Goal: Task Accomplishment & Management: Complete application form

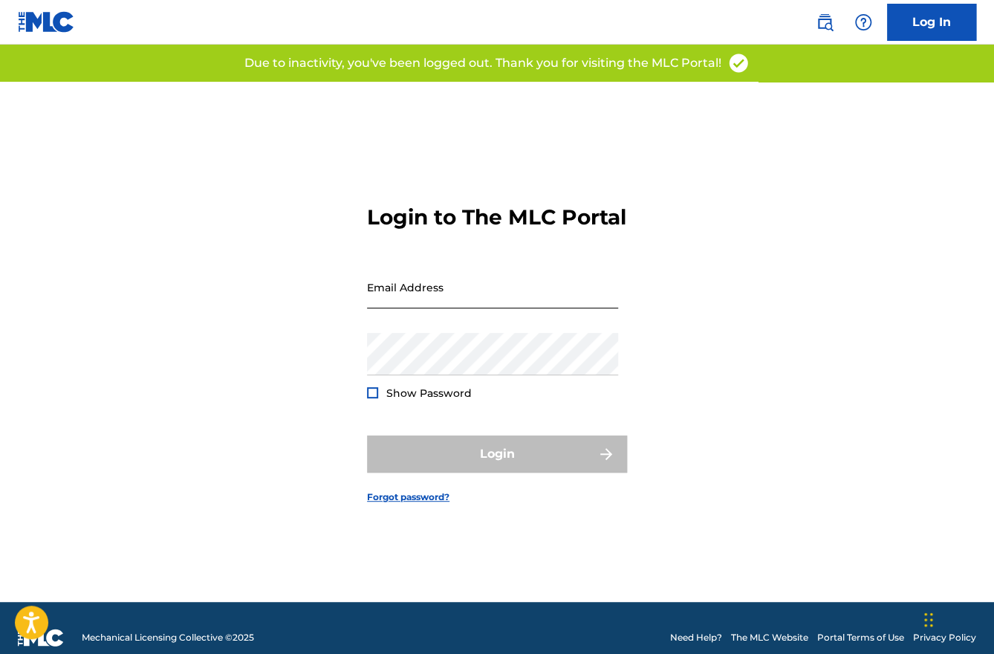
click at [459, 301] on input "Email Address" at bounding box center [492, 287] width 251 height 42
type input "[EMAIL_ADDRESS][DOMAIN_NAME]"
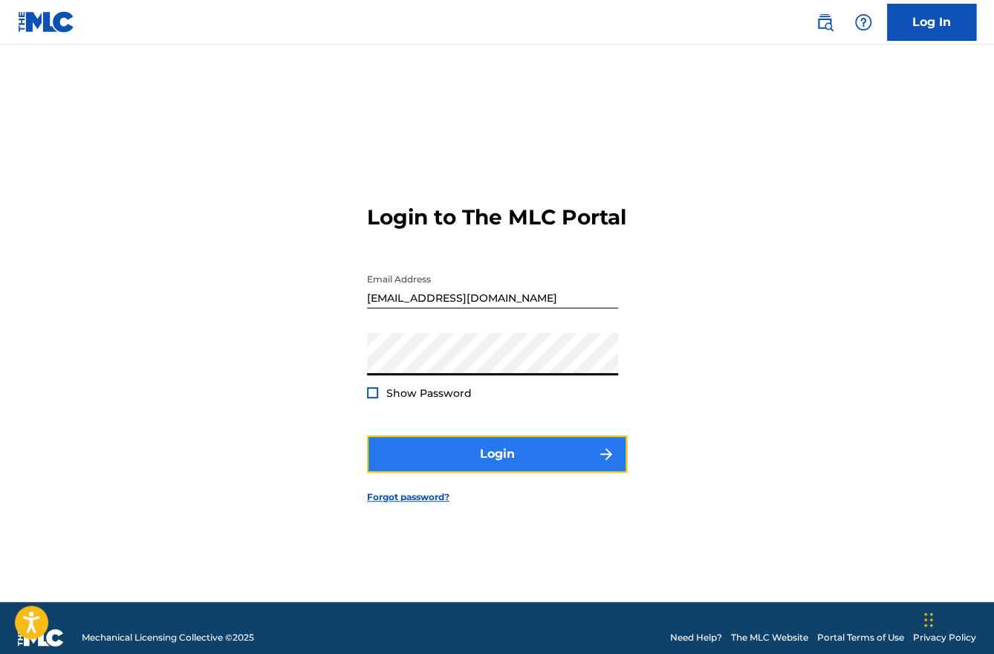
click at [492, 463] on button "Login" at bounding box center [497, 453] width 260 height 37
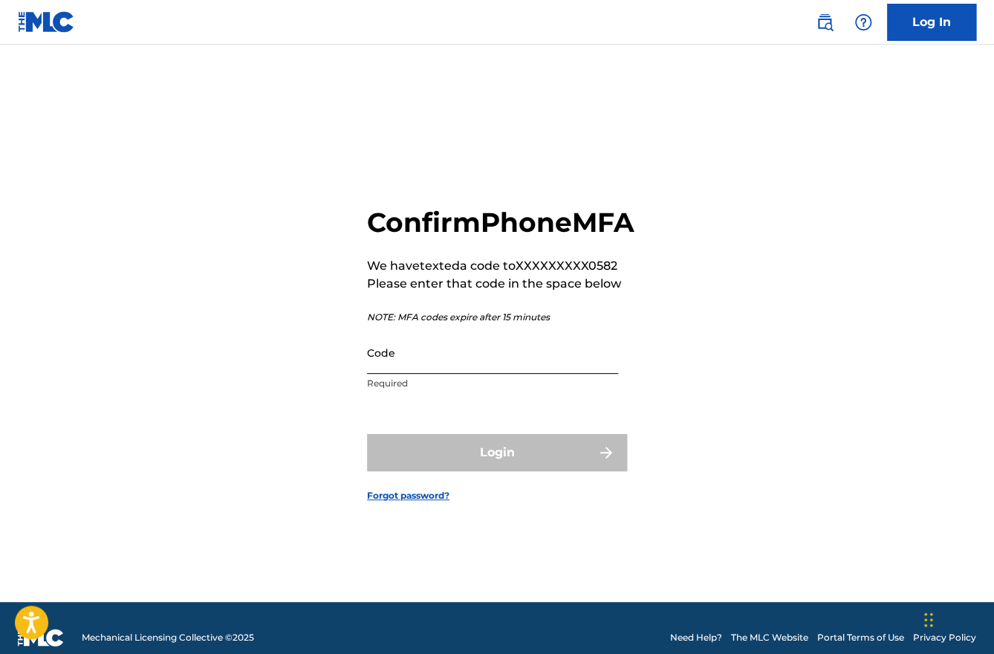
click at [398, 374] on input "Code" at bounding box center [492, 352] width 251 height 42
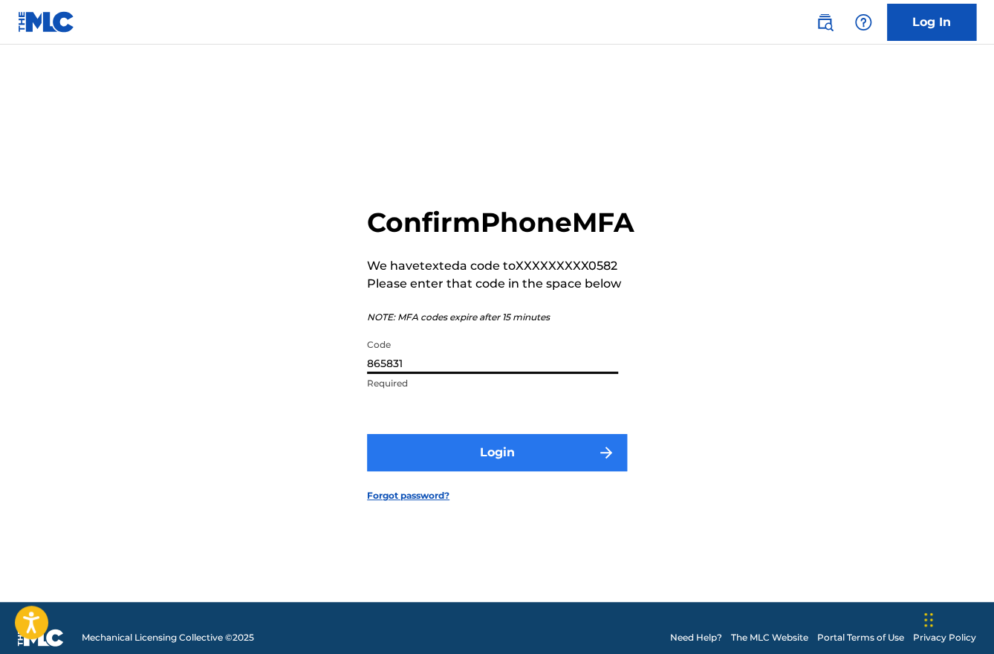
type input "865831"
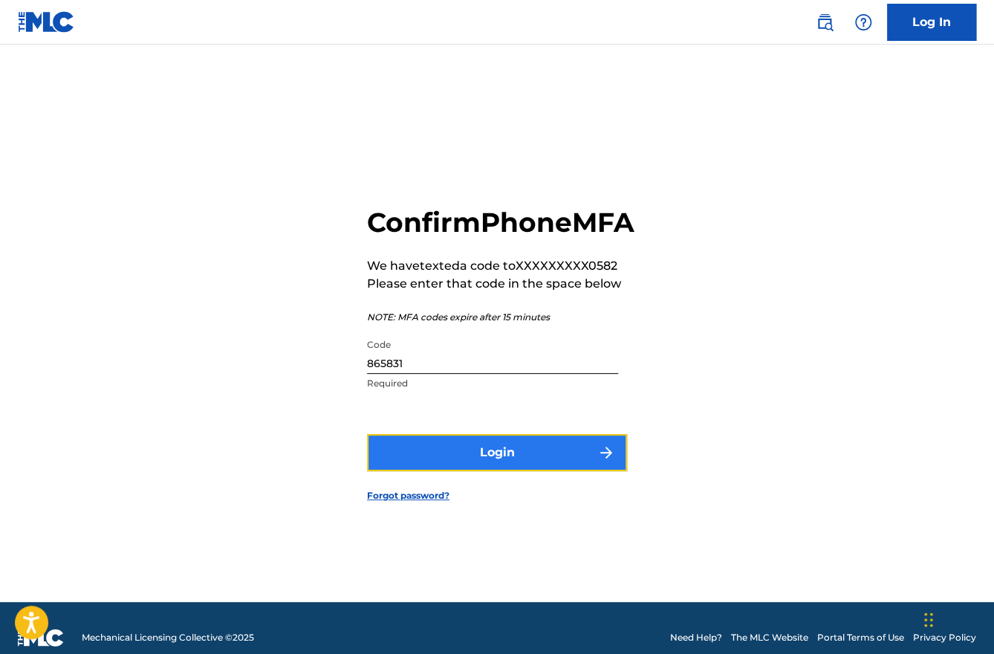
click at [484, 467] on button "Login" at bounding box center [497, 452] width 260 height 37
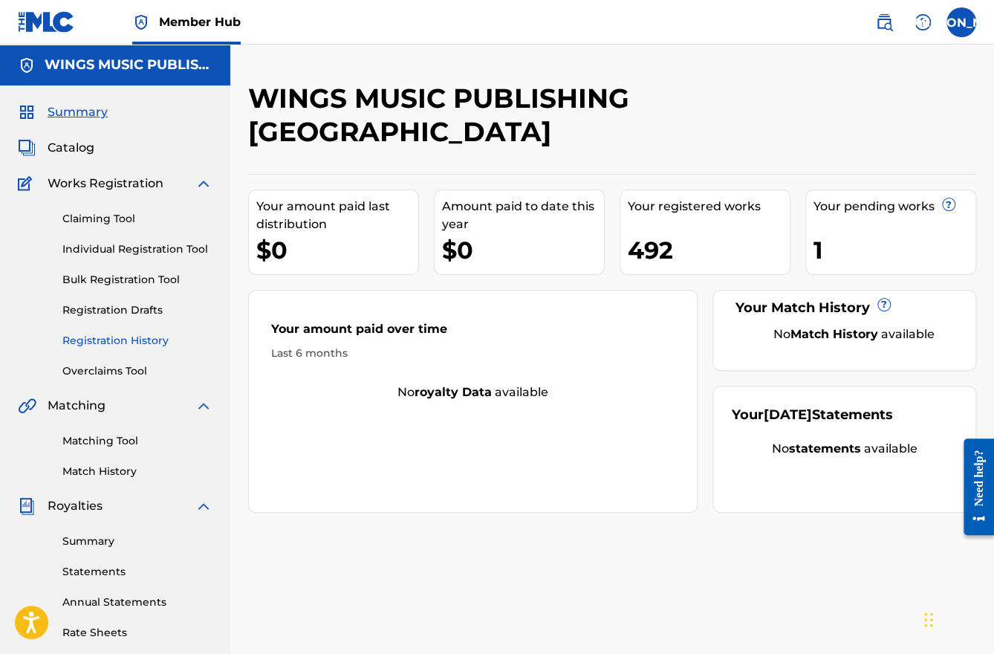
click at [108, 342] on link "Registration History" at bounding box center [137, 341] width 150 height 16
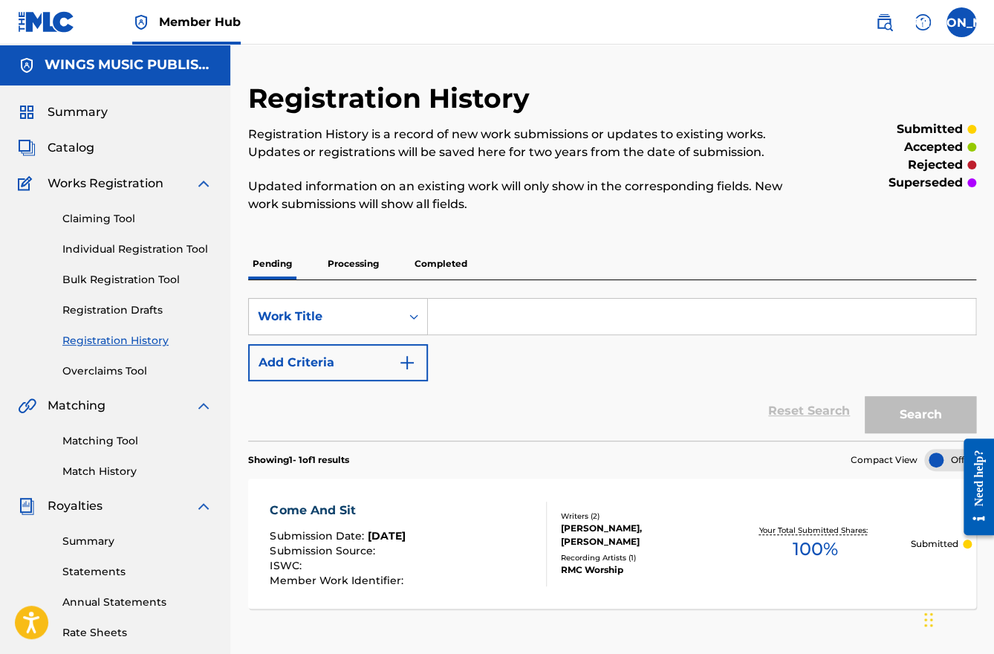
click at [339, 256] on p "Processing" at bounding box center [353, 263] width 60 height 31
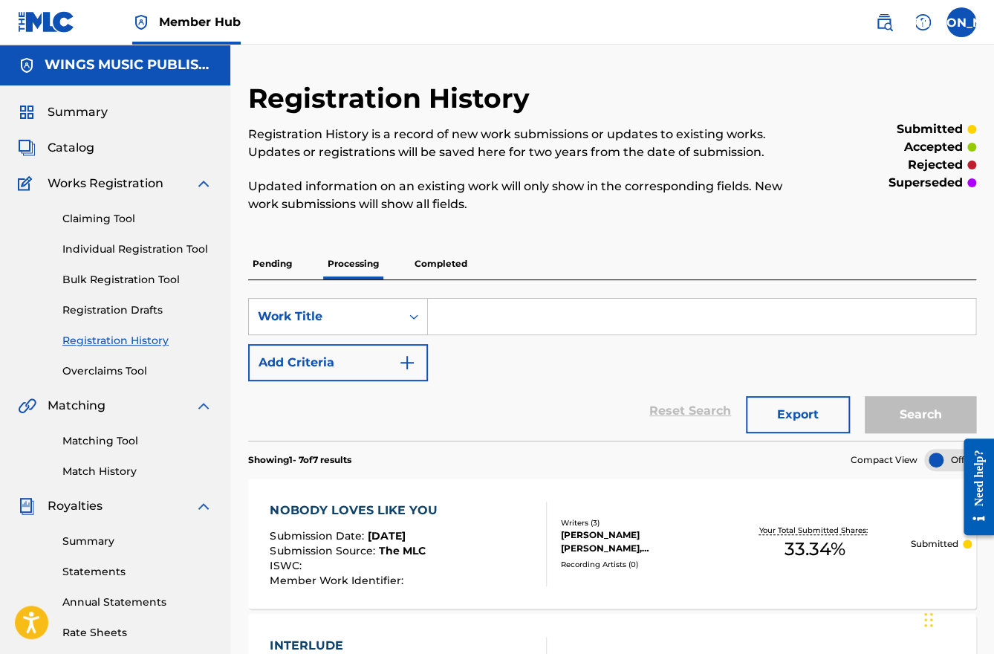
click at [437, 265] on p "Completed" at bounding box center [441, 263] width 62 height 31
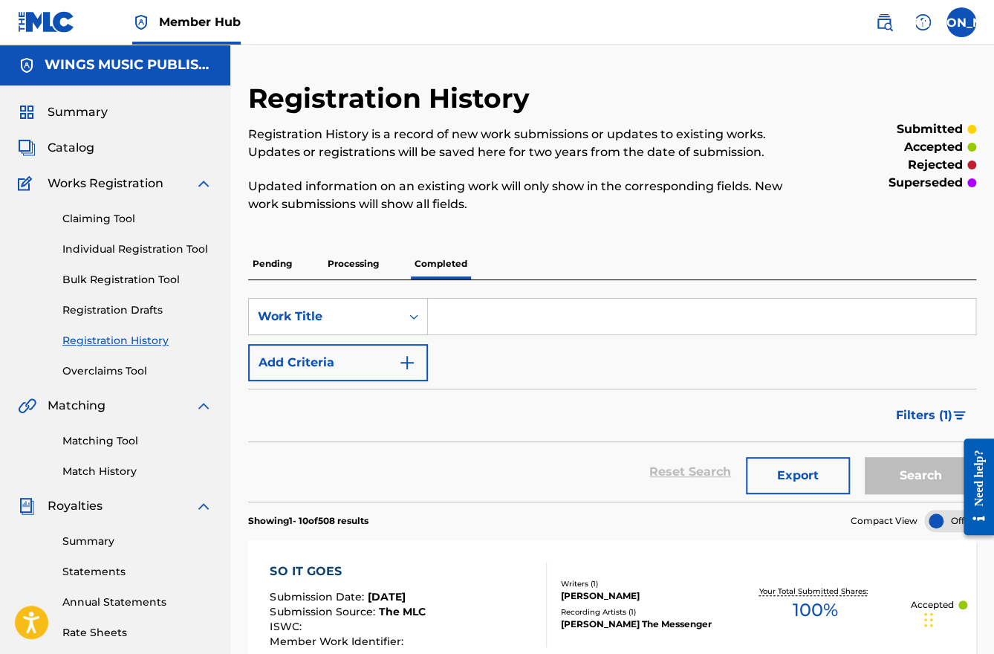
click at [360, 268] on p "Processing" at bounding box center [353, 263] width 60 height 31
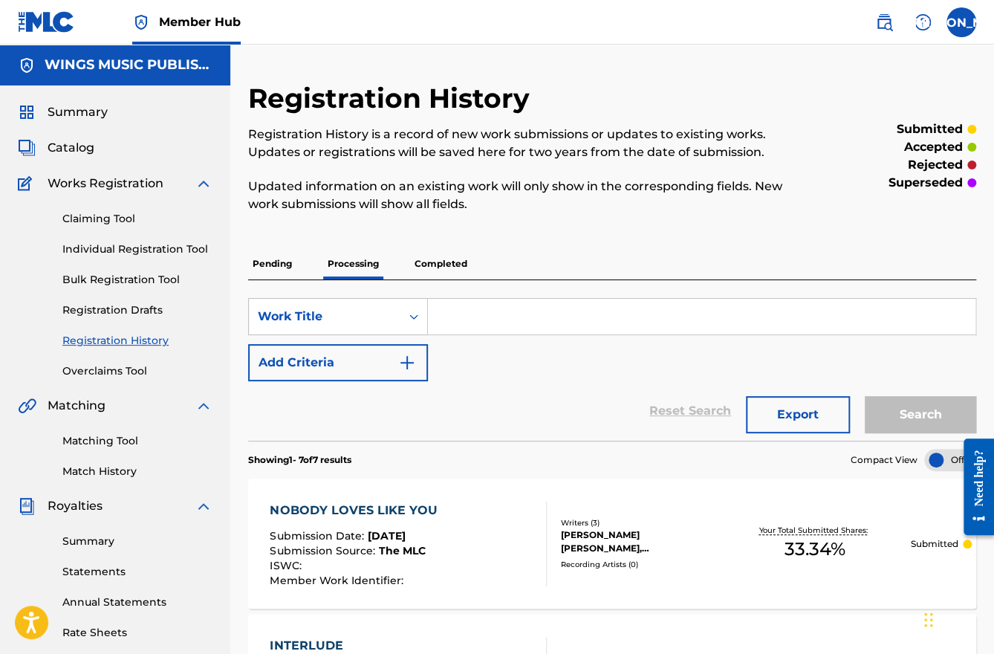
click at [262, 264] on p "Pending" at bounding box center [272, 263] width 48 height 31
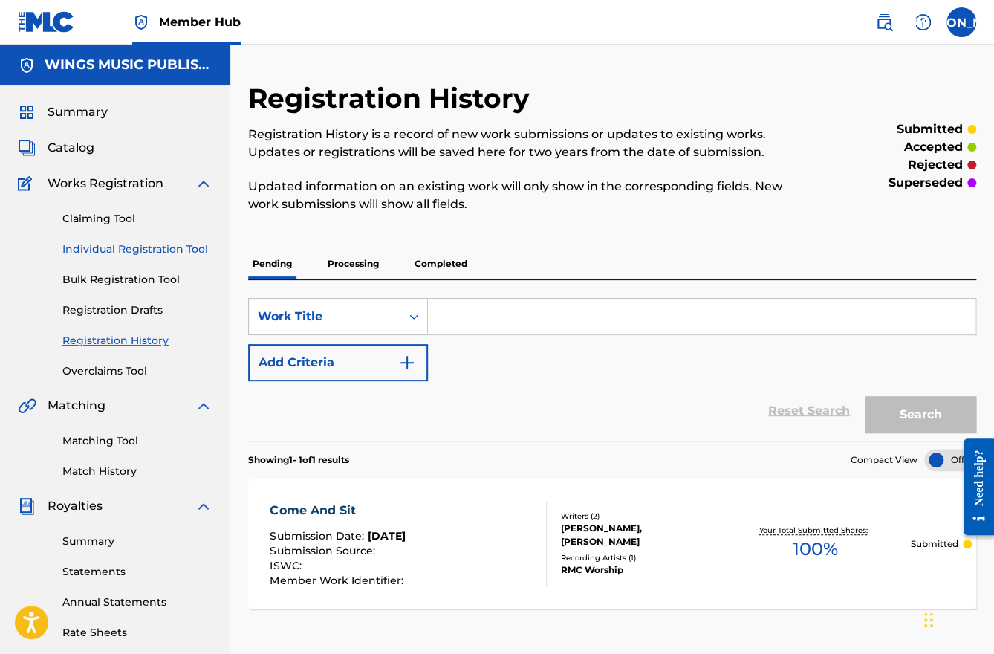
click at [107, 250] on link "Individual Registration Tool" at bounding box center [137, 249] width 150 height 16
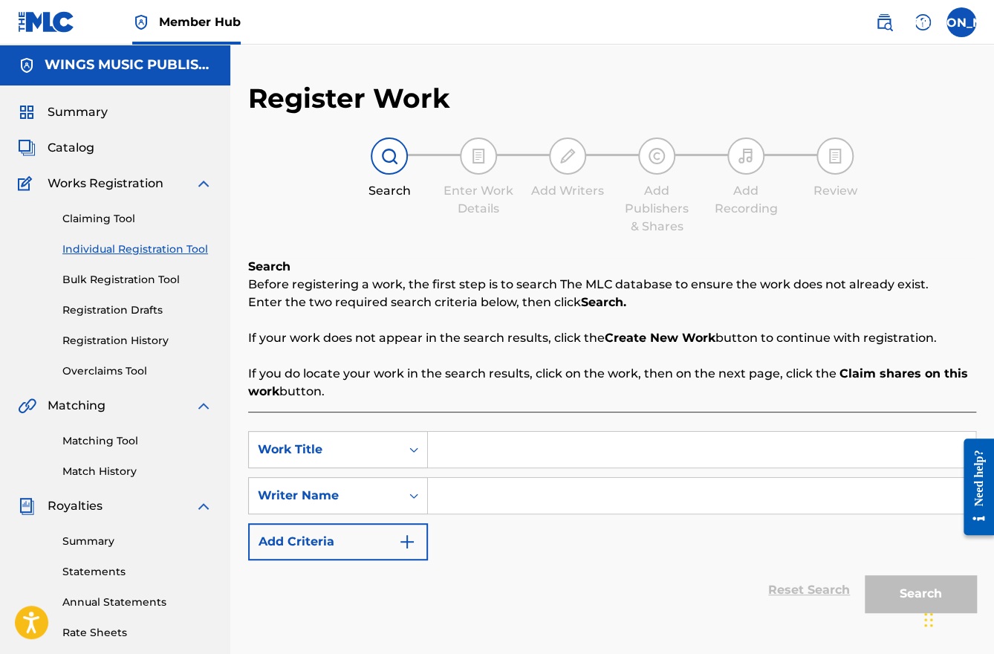
click at [472, 447] on input "Search Form" at bounding box center [701, 450] width 547 height 36
type input "What a Friend!"
click at [454, 497] on input "Search Form" at bounding box center [701, 496] width 547 height 36
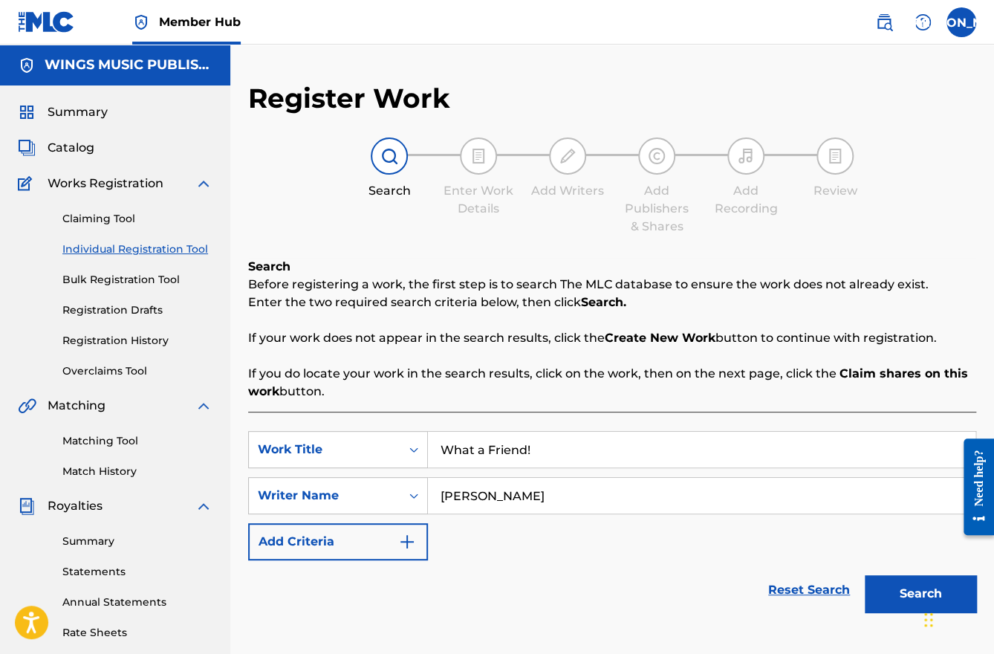
type input "[PERSON_NAME]"
click at [865, 575] on button "Search" at bounding box center [920, 593] width 111 height 37
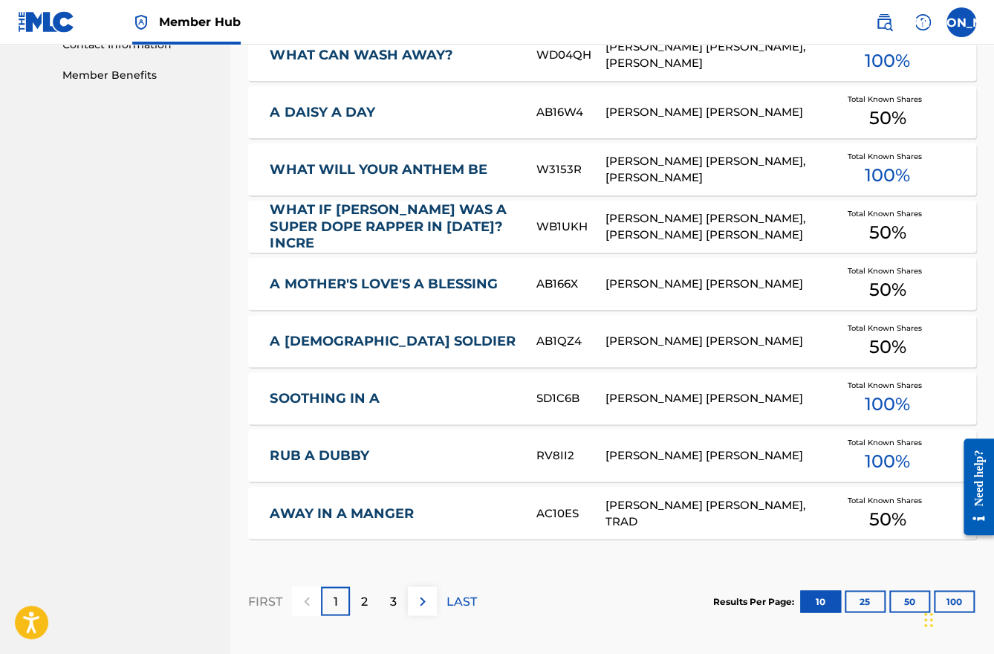
scroll to position [893, 0]
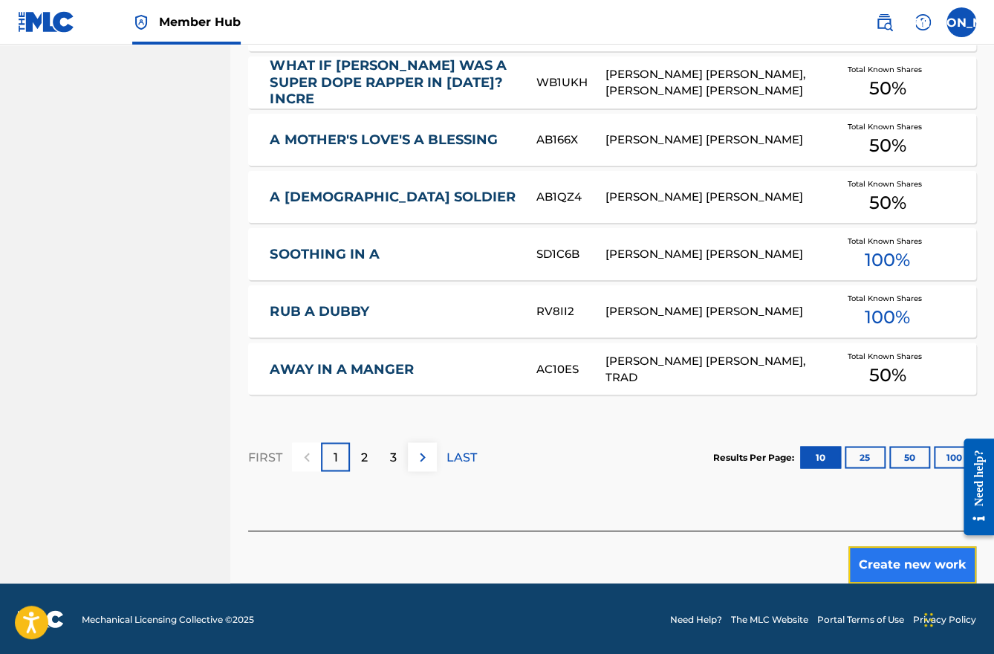
click at [888, 564] on button "Create new work" at bounding box center [912, 564] width 128 height 37
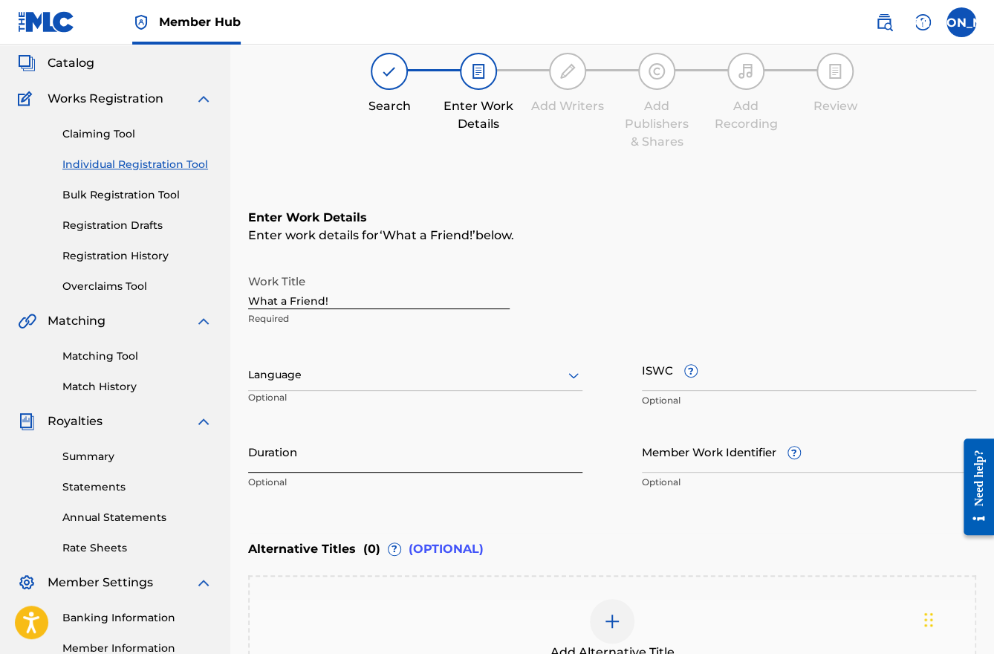
scroll to position [149, 0]
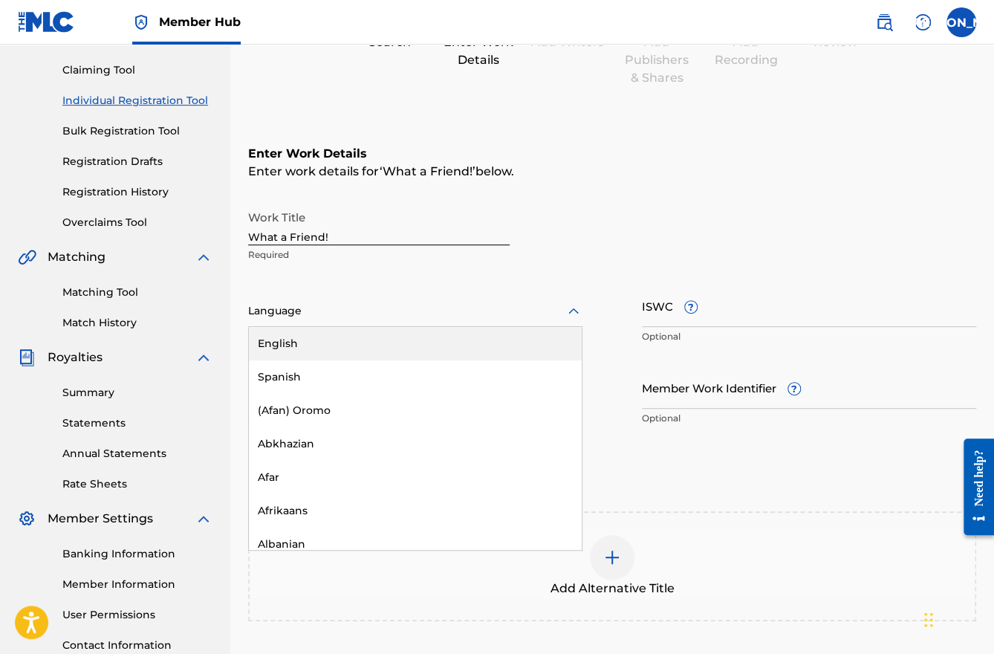
click at [573, 311] on icon at bounding box center [574, 311] width 18 height 18
click at [399, 342] on div "English" at bounding box center [415, 343] width 333 height 33
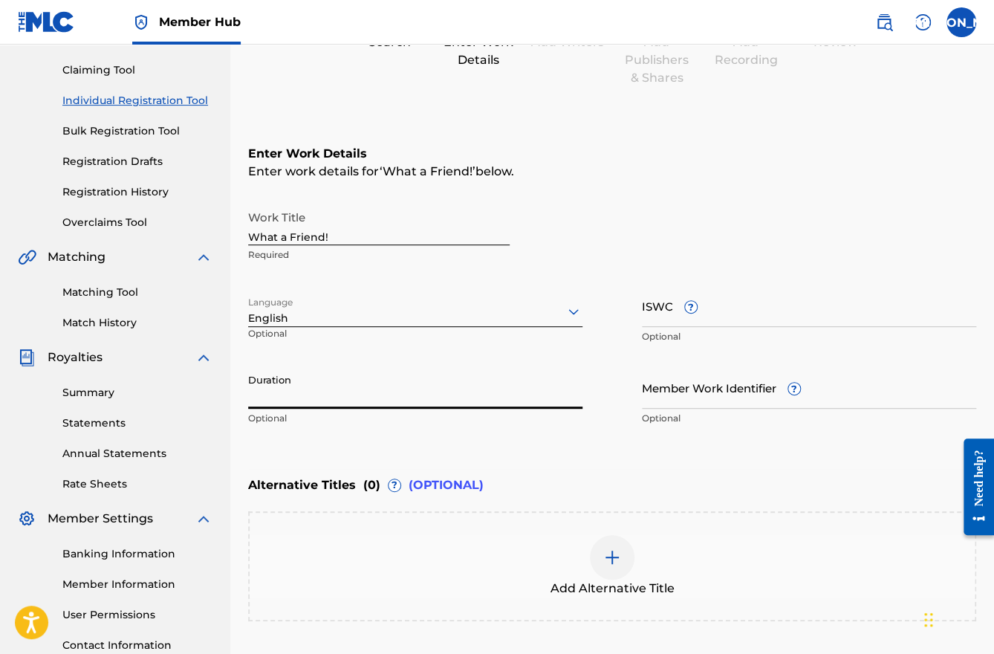
click at [351, 397] on input "Duration" at bounding box center [415, 387] width 334 height 42
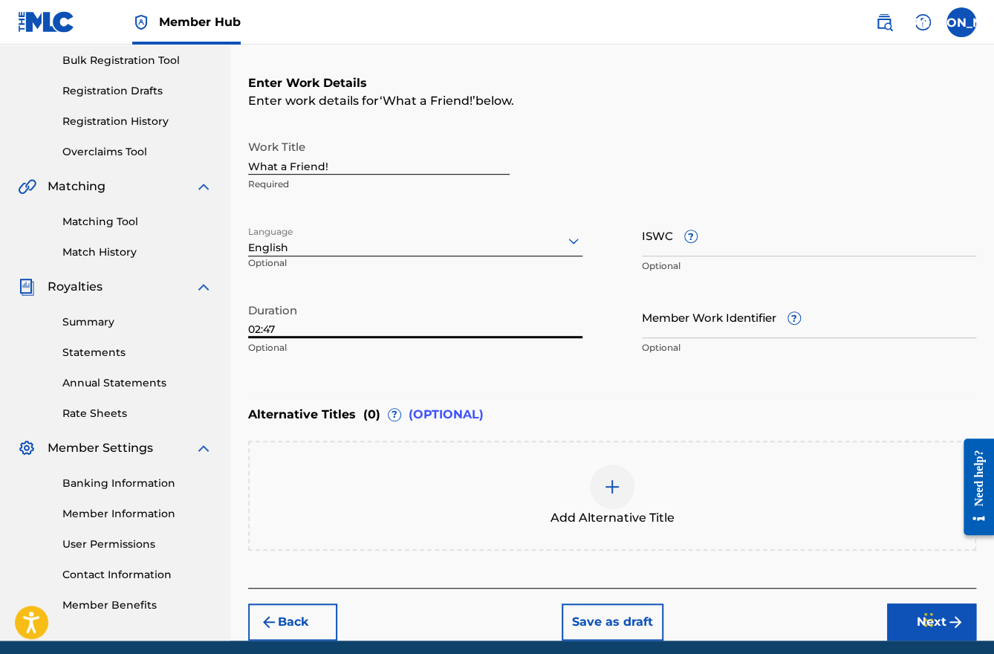
scroll to position [276, 0]
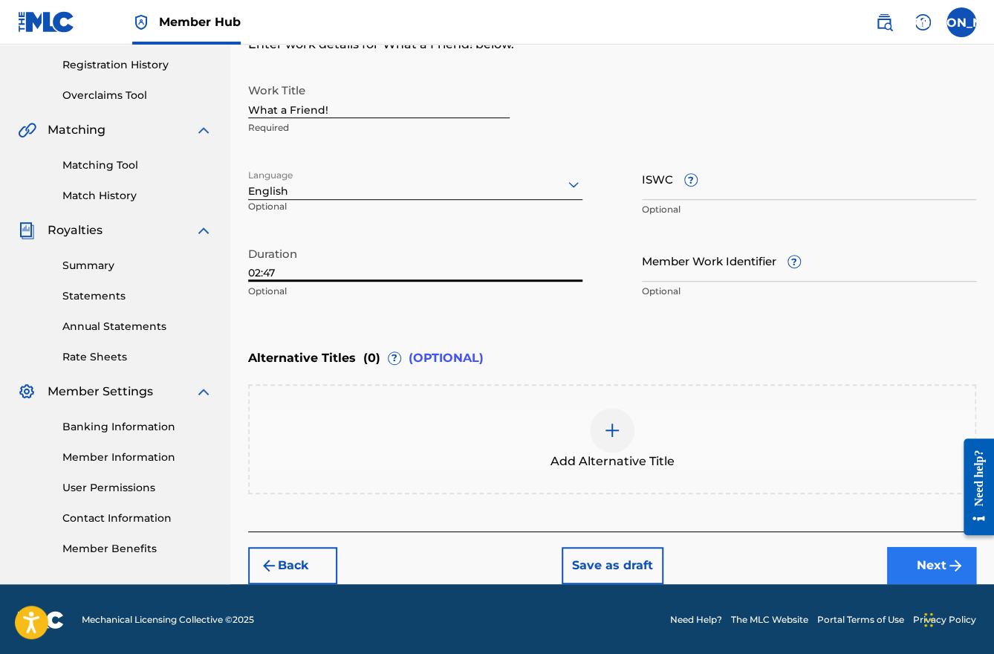
type input "02:47"
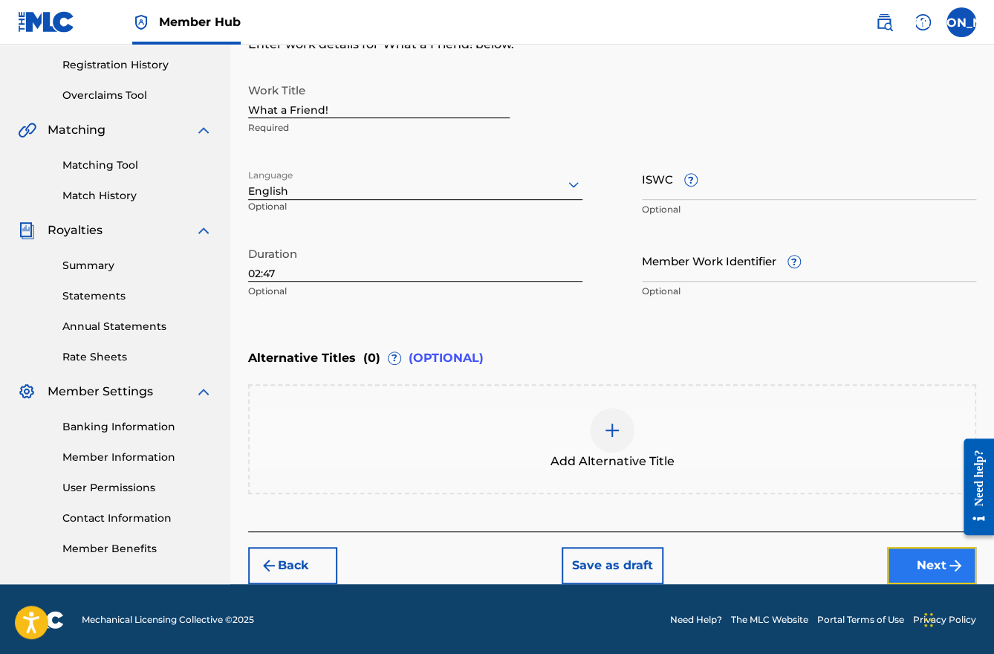
click at [932, 563] on button "Next" at bounding box center [931, 565] width 89 height 37
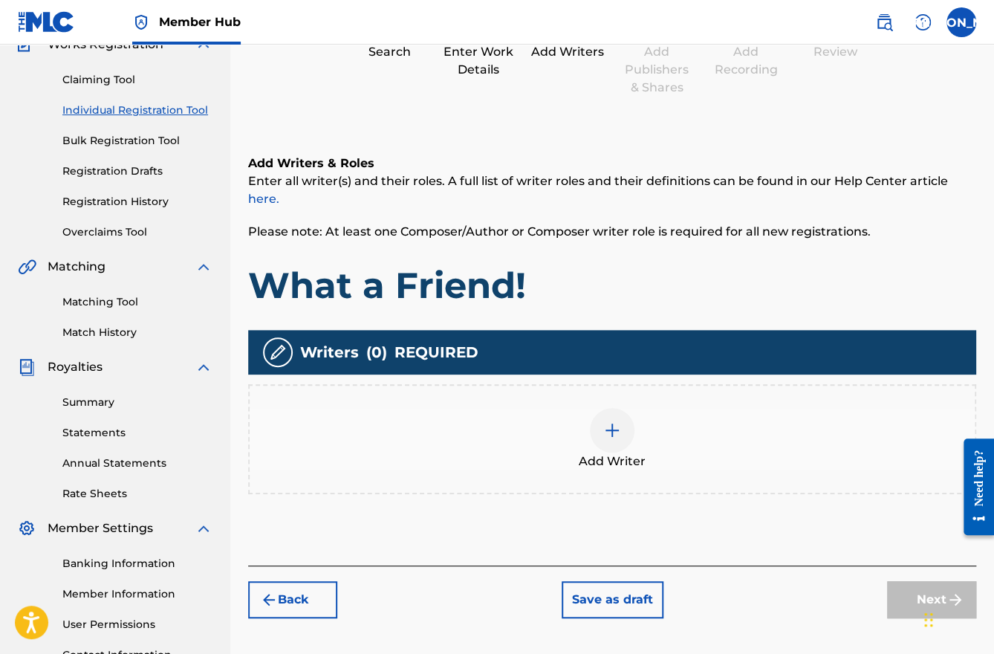
scroll to position [67, 0]
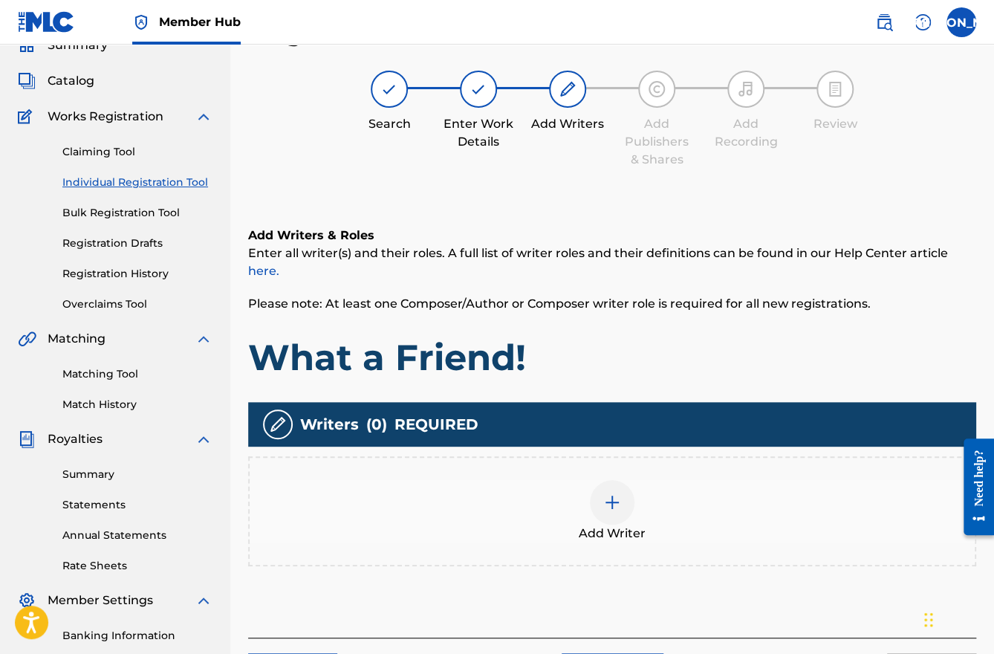
click at [609, 506] on img at bounding box center [612, 502] width 18 height 18
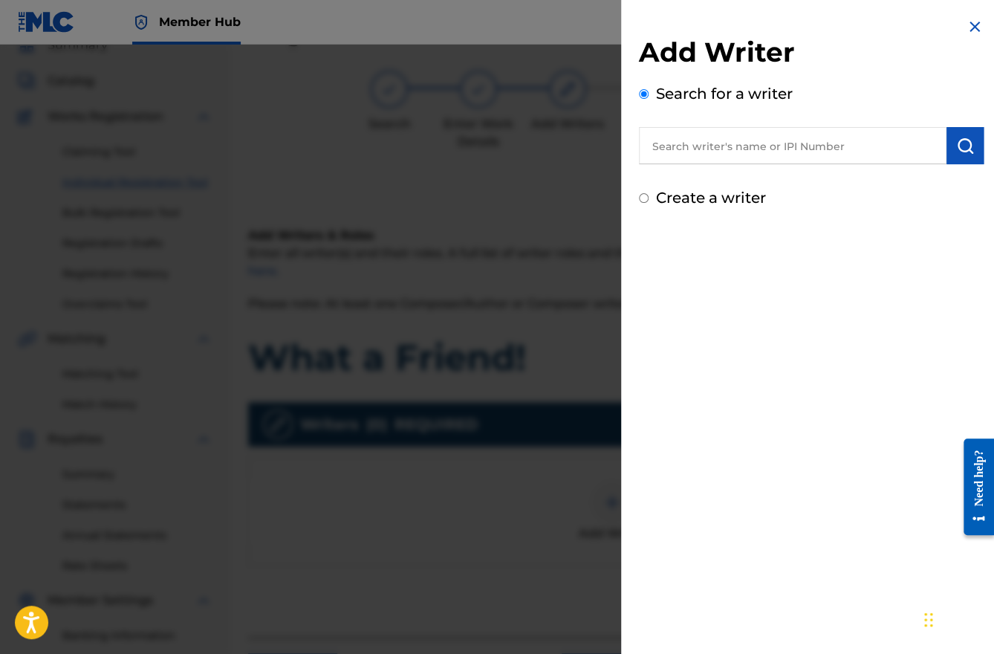
click at [700, 149] on input "text" at bounding box center [793, 145] width 308 height 37
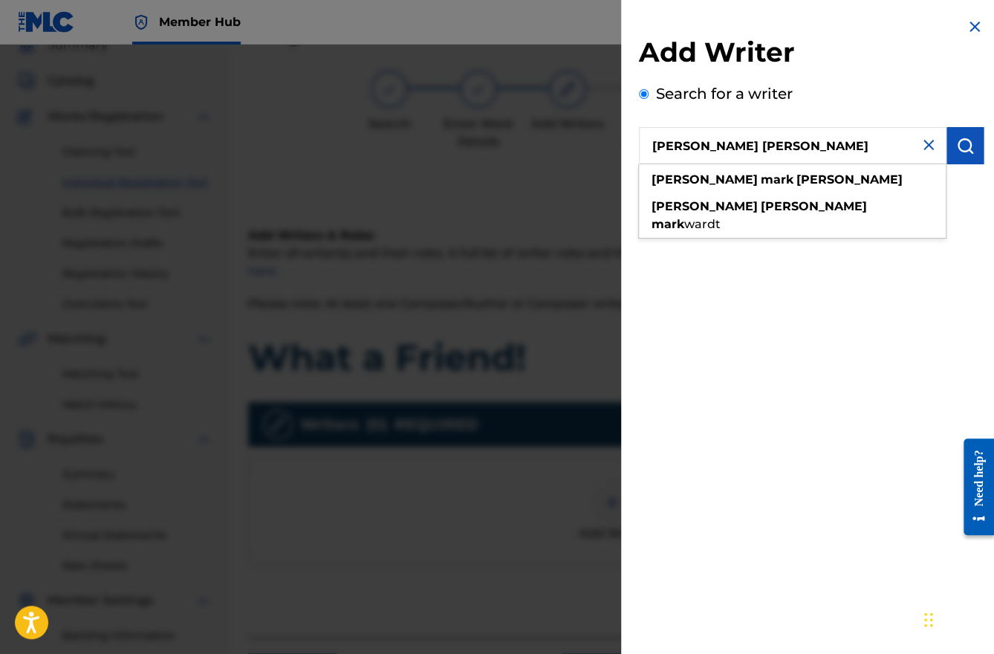
type input "[PERSON_NAME] [PERSON_NAME]"
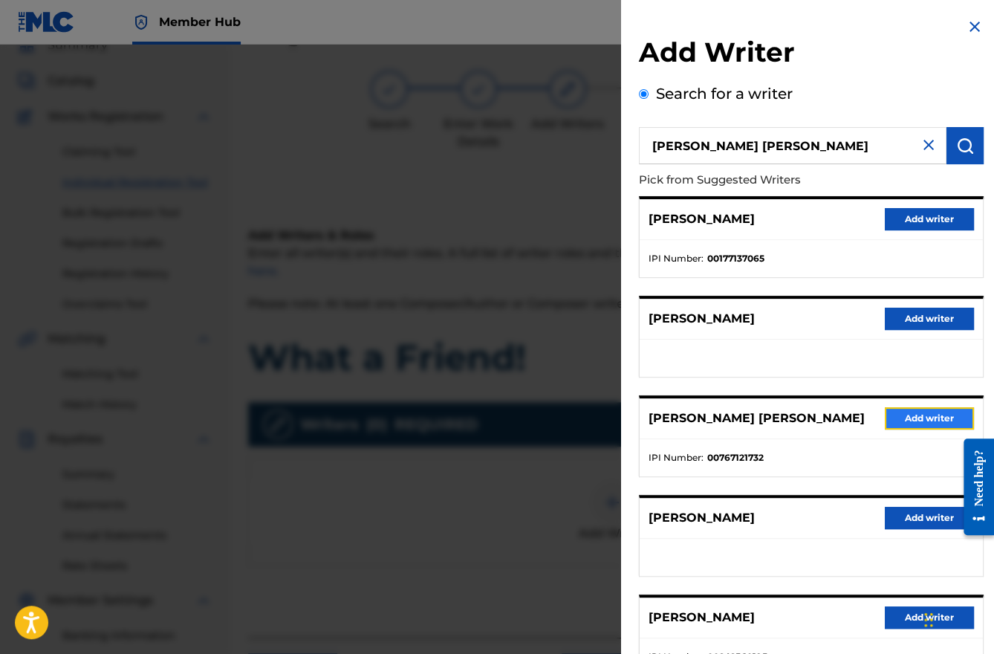
click at [908, 416] on button "Add writer" at bounding box center [929, 418] width 89 height 22
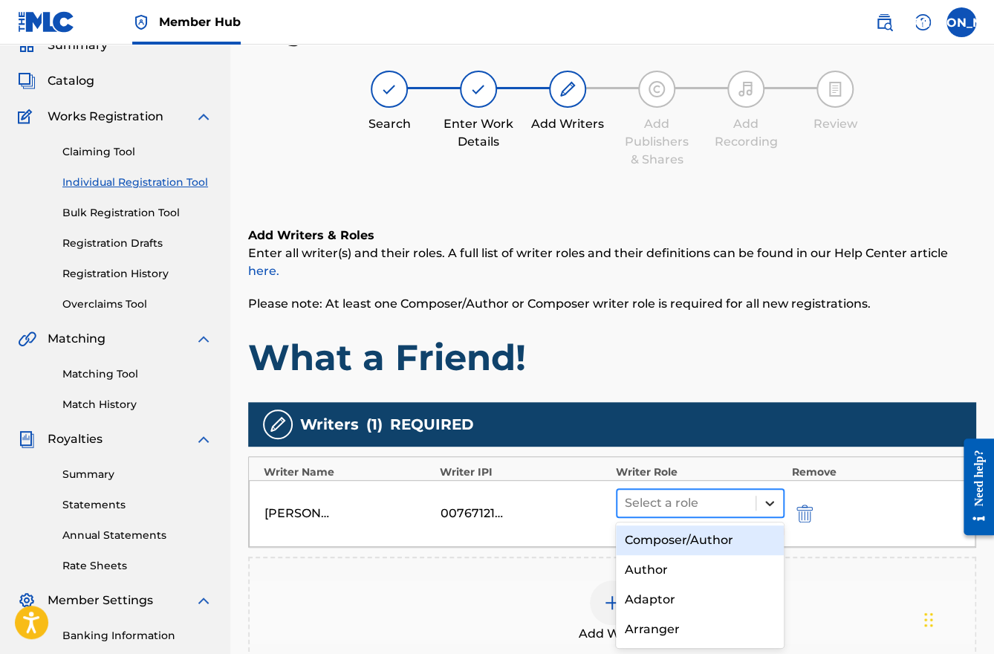
click at [778, 509] on div at bounding box center [769, 503] width 27 height 27
click at [716, 544] on div "Composer/Author" at bounding box center [700, 540] width 169 height 30
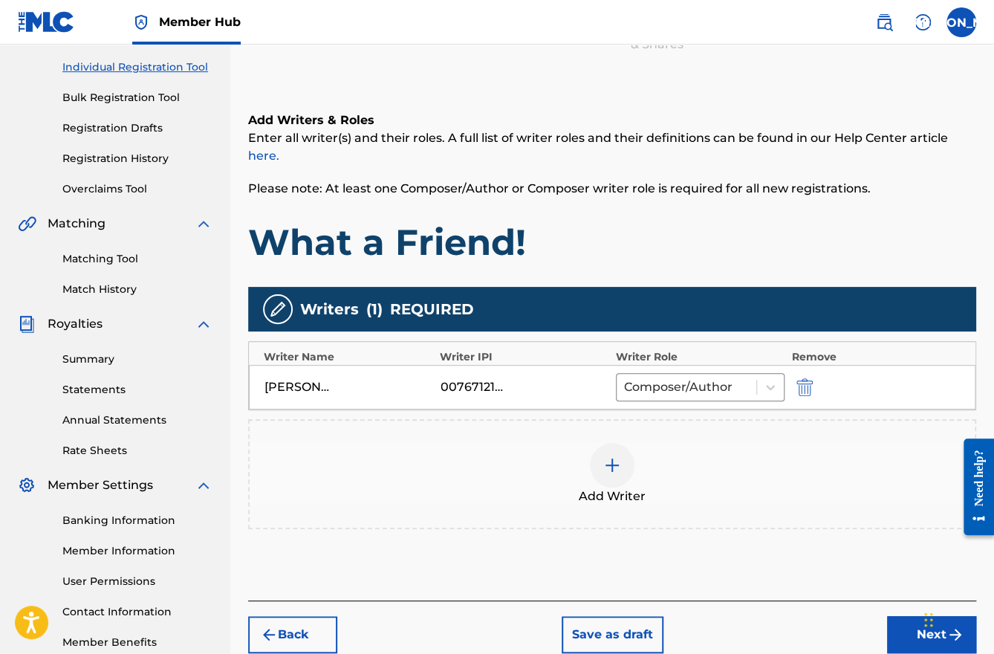
scroll to position [267, 0]
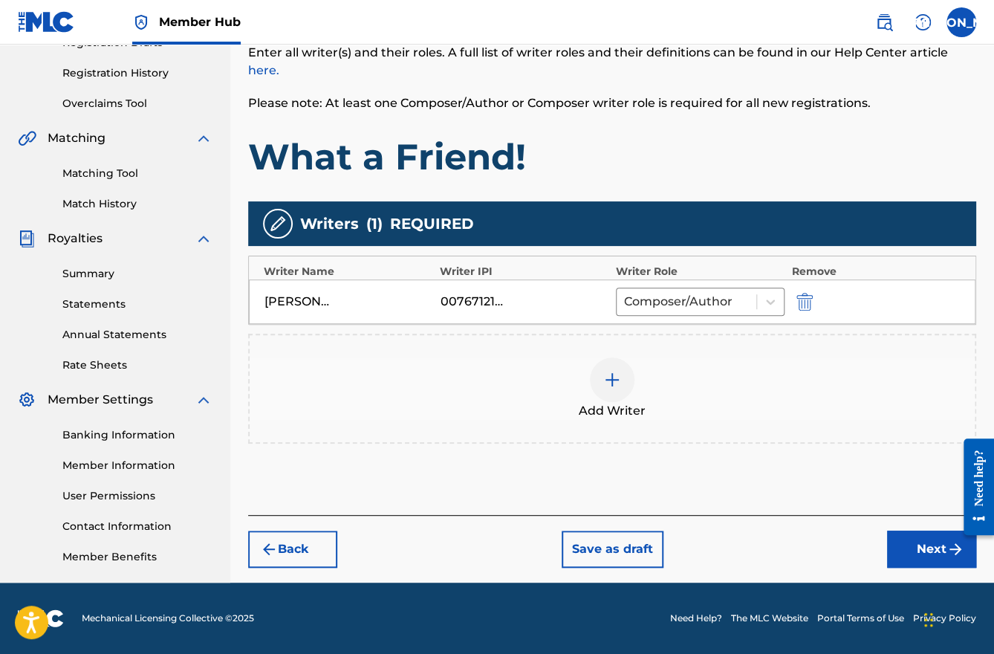
click at [631, 381] on div at bounding box center [612, 379] width 45 height 45
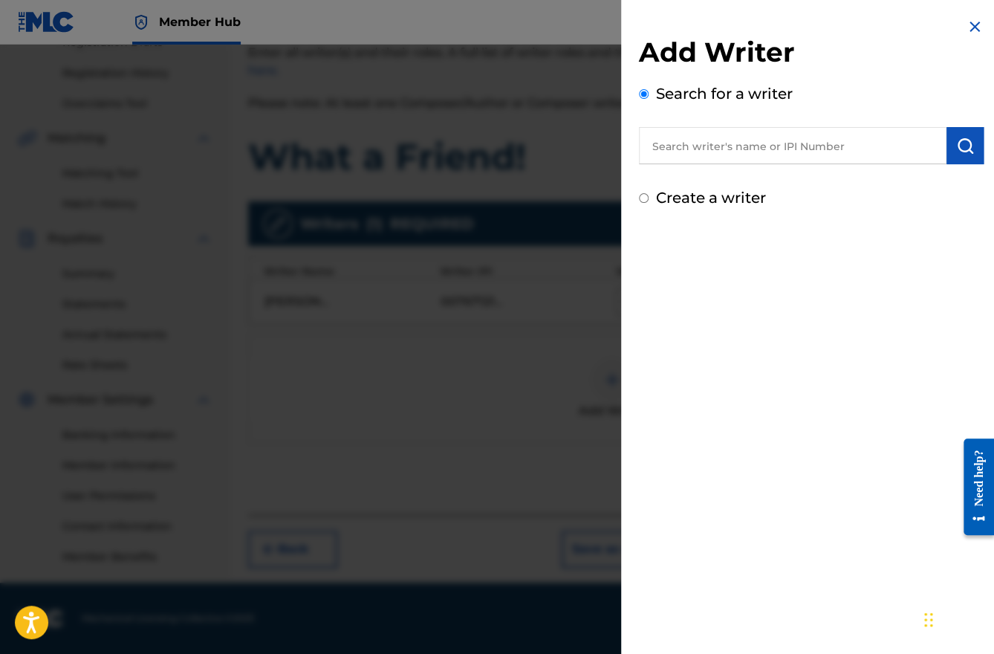
click at [684, 148] on input "text" at bounding box center [793, 145] width 308 height 37
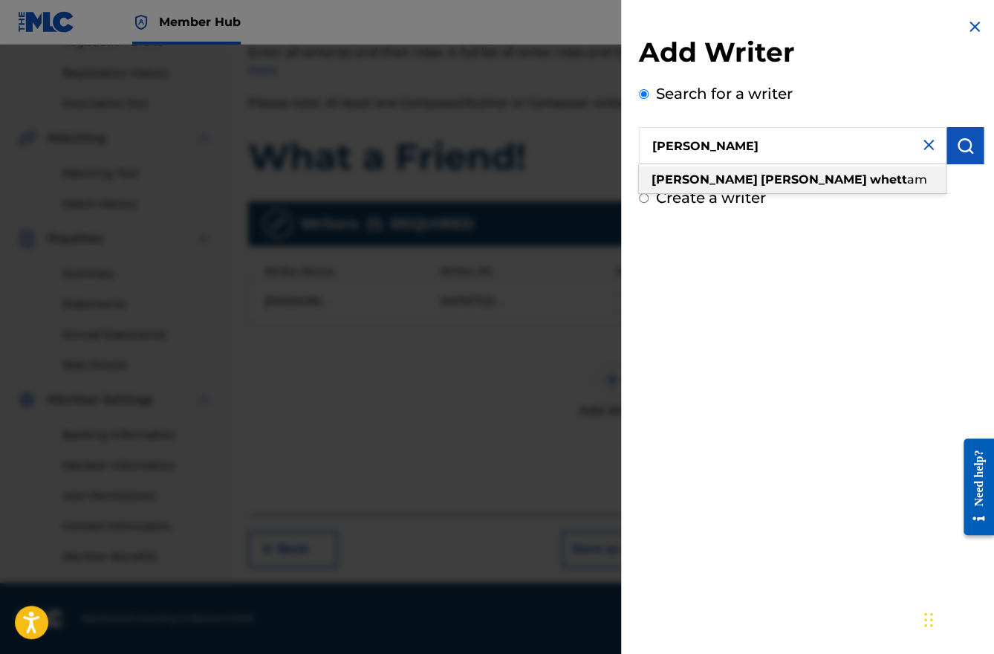
click at [761, 182] on strong "[PERSON_NAME]" at bounding box center [814, 179] width 106 height 14
type input "[PERSON_NAME]"
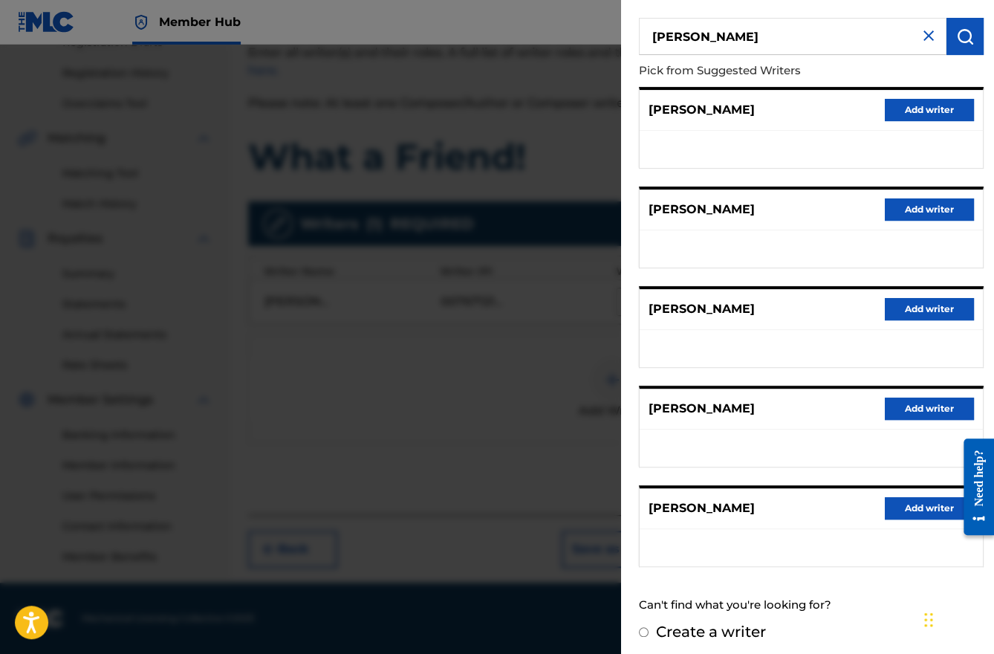
scroll to position [114, 0]
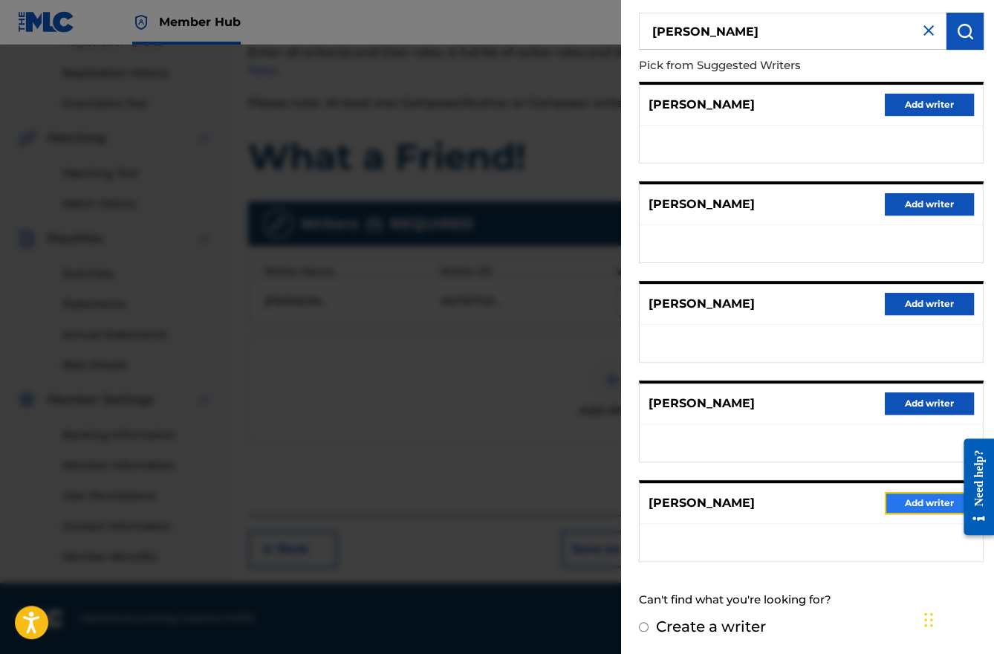
click at [908, 502] on button "Add writer" at bounding box center [929, 503] width 89 height 22
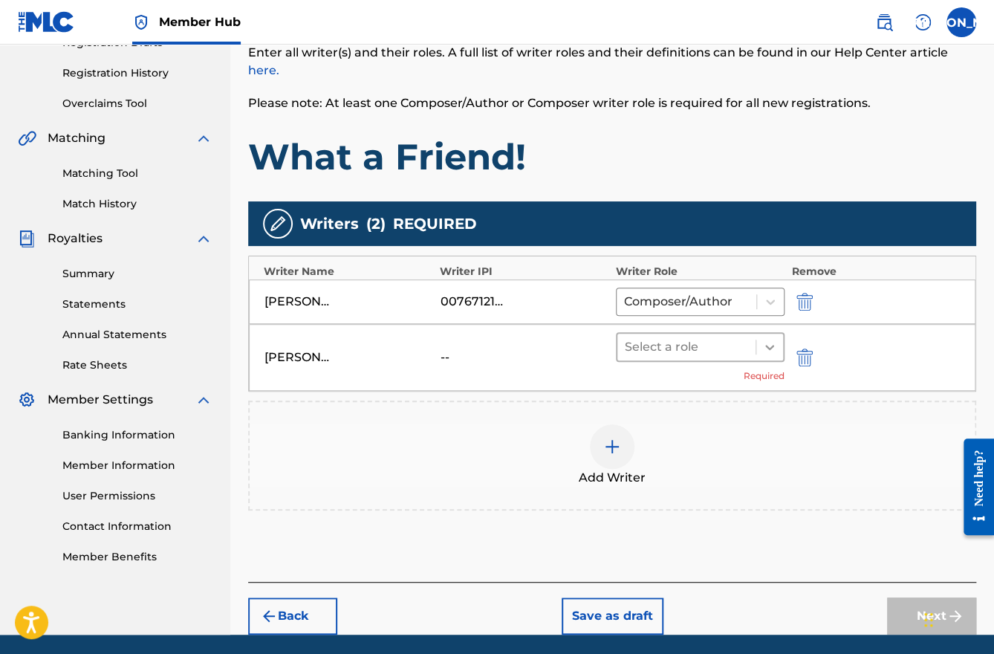
click at [768, 347] on icon at bounding box center [769, 347] width 9 height 5
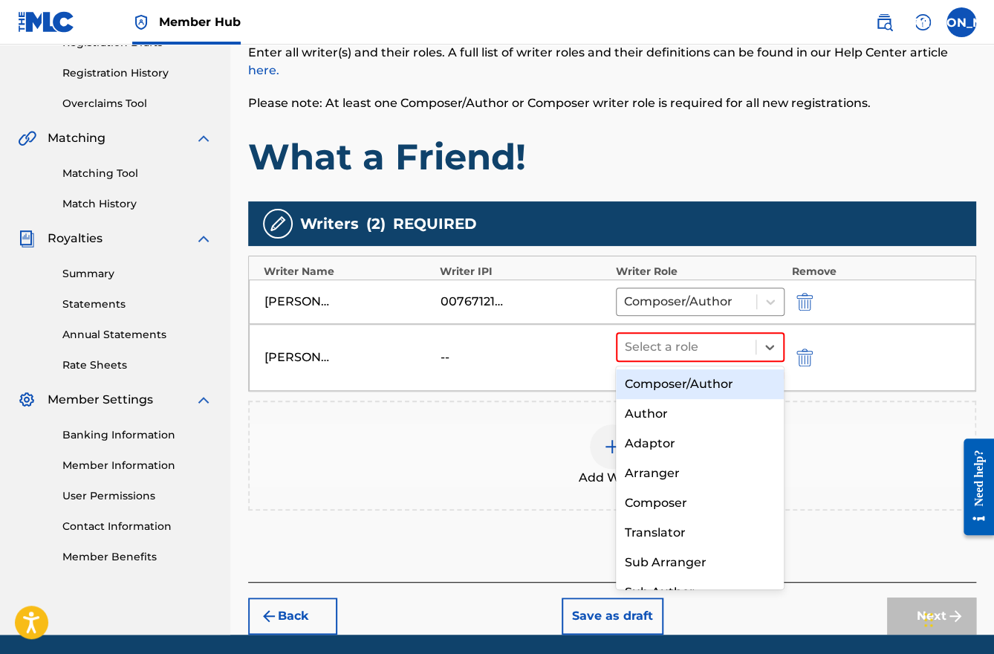
click at [726, 383] on div "Composer/Author" at bounding box center [700, 384] width 169 height 30
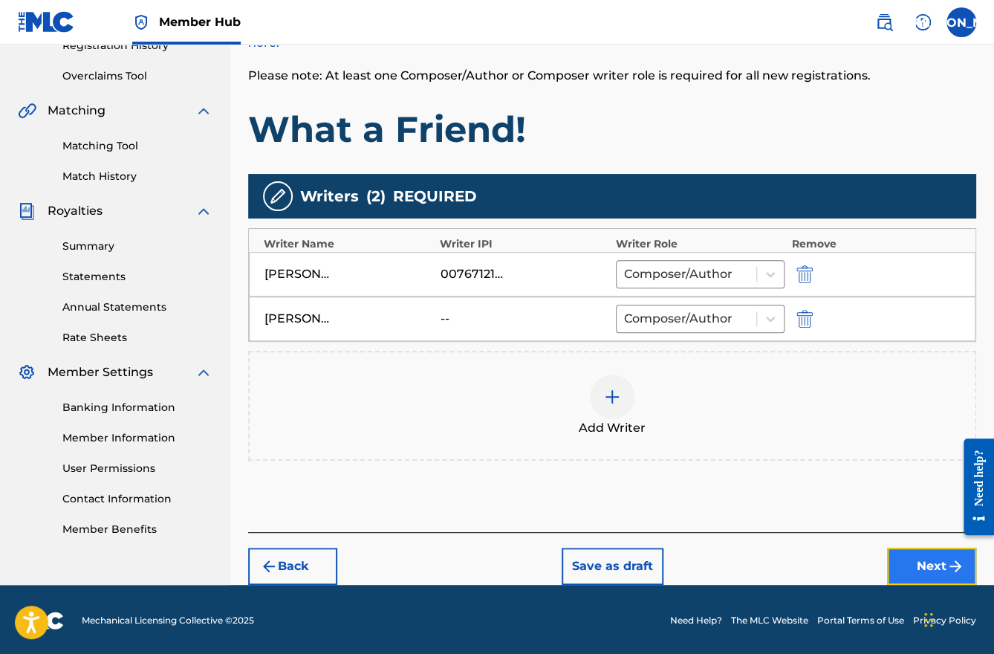
click at [926, 567] on button "Next" at bounding box center [931, 565] width 89 height 37
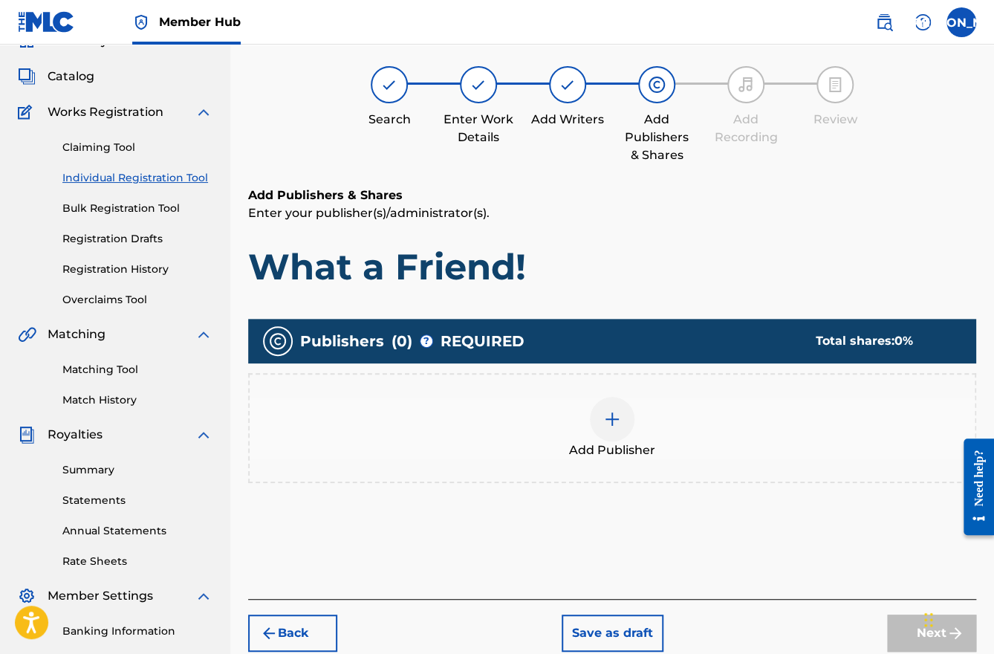
scroll to position [67, 0]
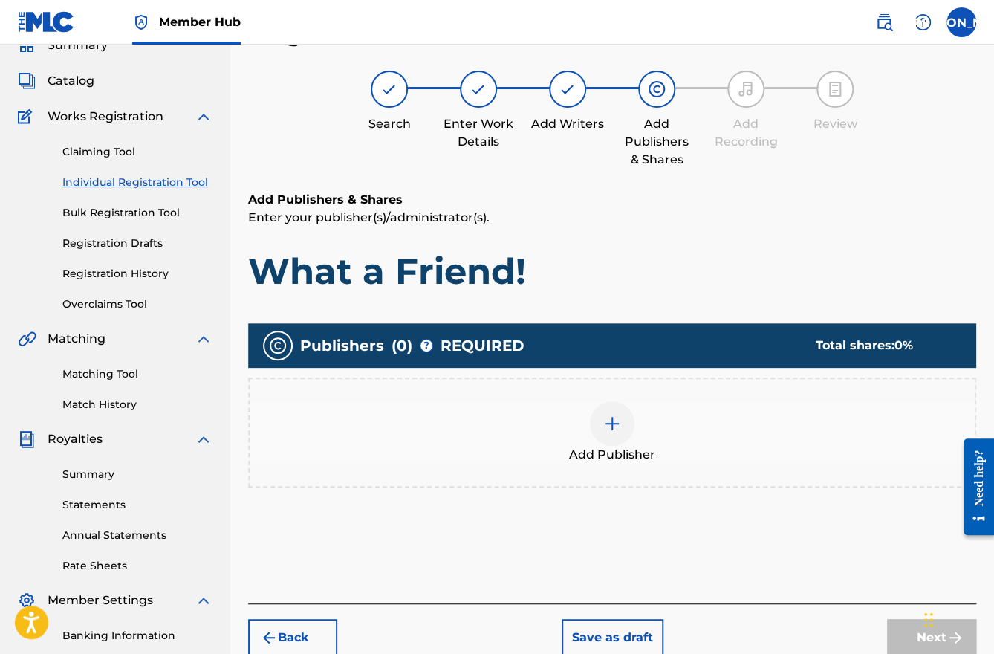
click at [610, 433] on div at bounding box center [612, 423] width 45 height 45
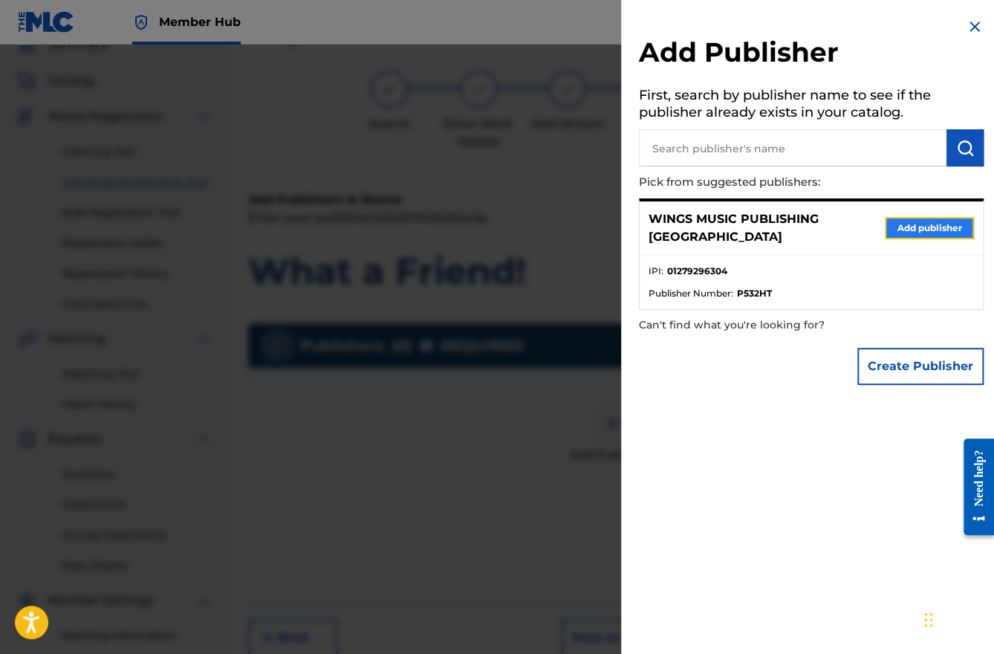
click at [929, 218] on button "Add publisher" at bounding box center [929, 228] width 89 height 22
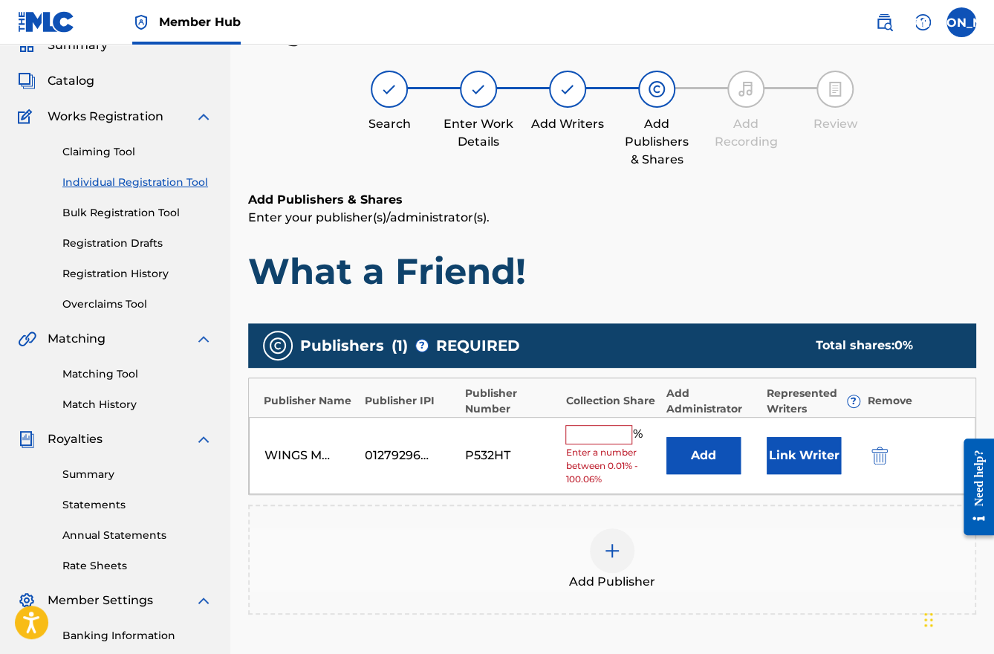
click at [585, 430] on input "text" at bounding box center [598, 434] width 67 height 19
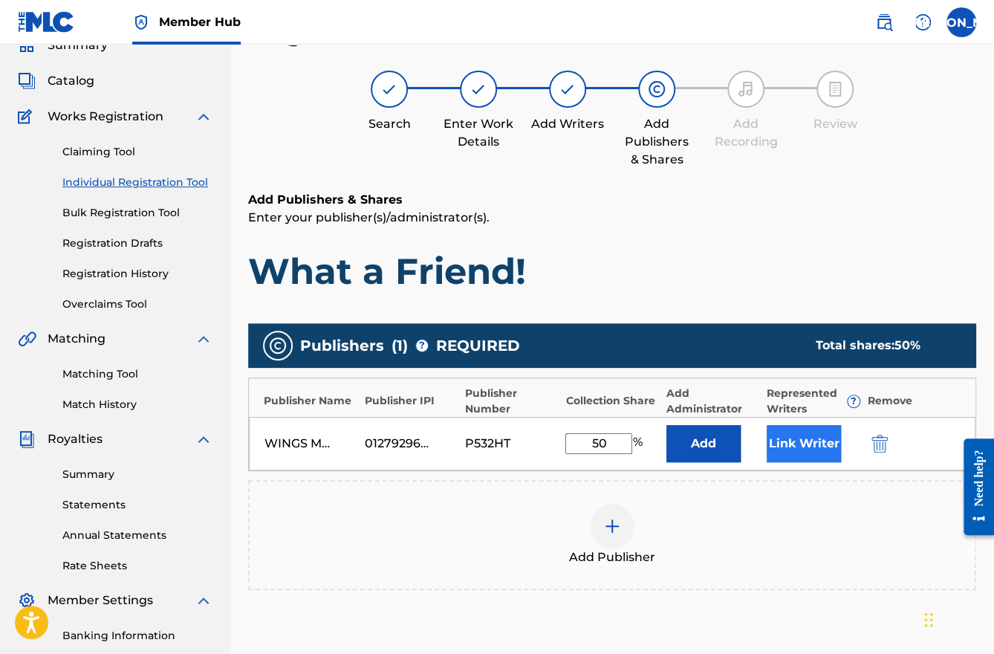
type input "50"
click at [782, 440] on button "Link Writer" at bounding box center [804, 443] width 74 height 37
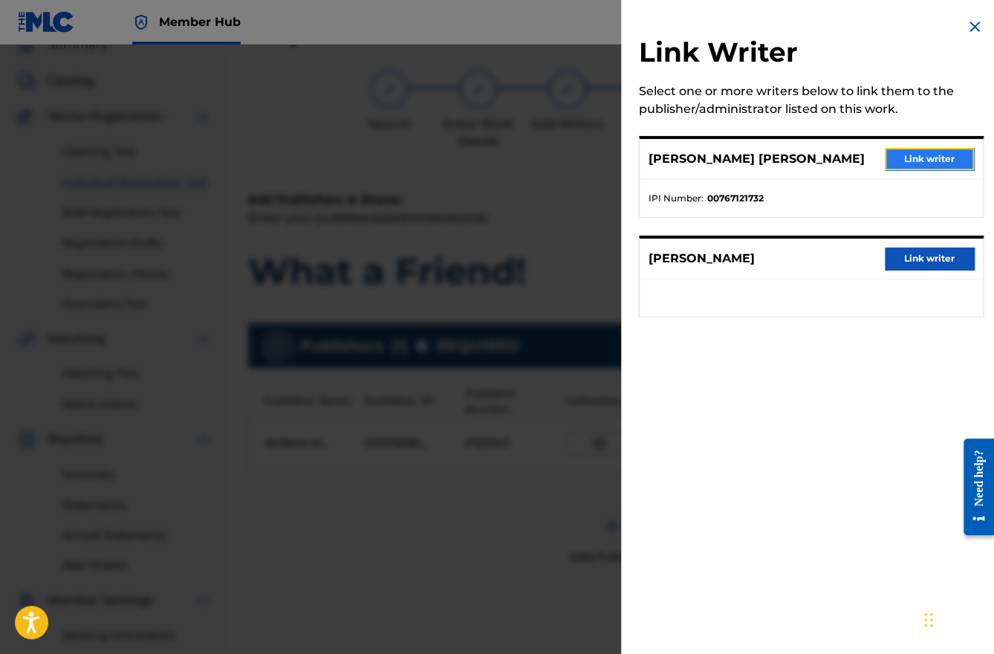
click at [915, 159] on button "Link writer" at bounding box center [929, 159] width 89 height 22
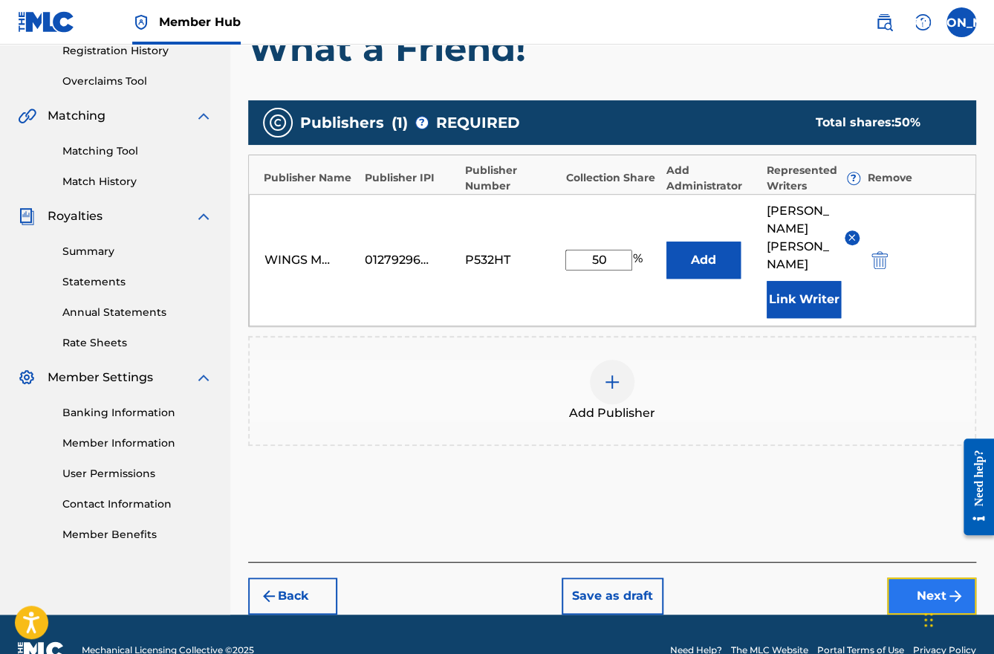
click at [941, 577] on button "Next" at bounding box center [931, 595] width 89 height 37
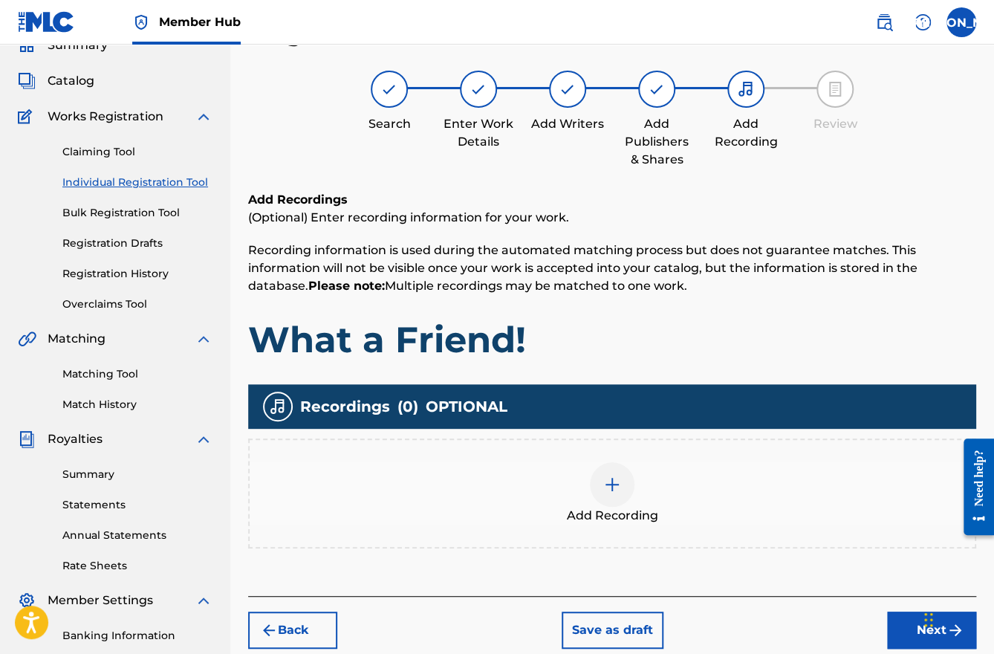
click at [615, 501] on div at bounding box center [612, 484] width 45 height 45
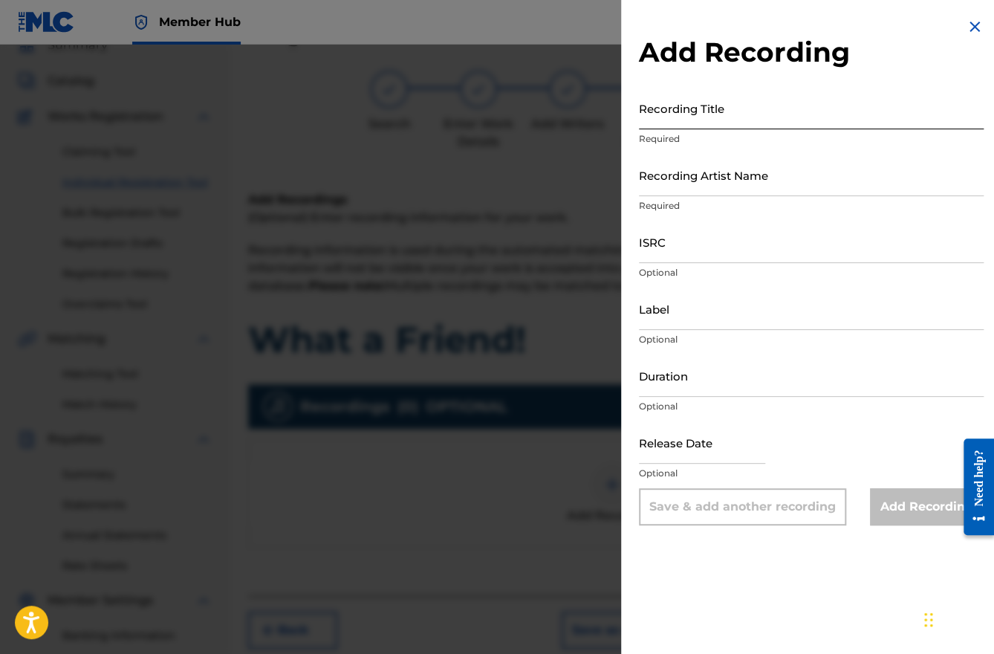
click at [677, 118] on input "Recording Title" at bounding box center [811, 108] width 345 height 42
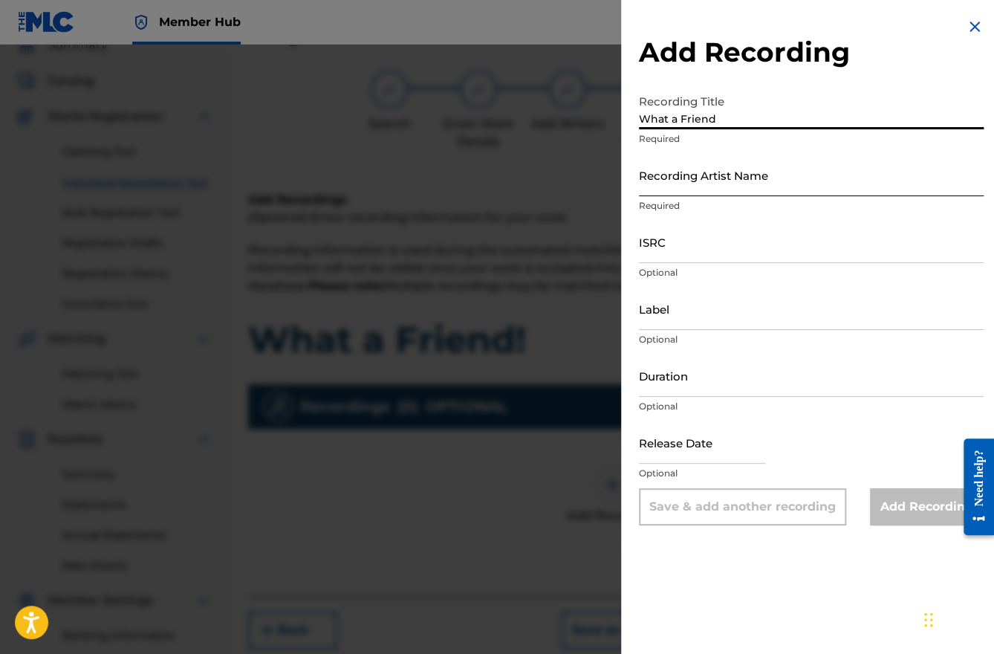
type input "What a Friend"
click at [660, 181] on input "Recording Artist Name" at bounding box center [811, 175] width 345 height 42
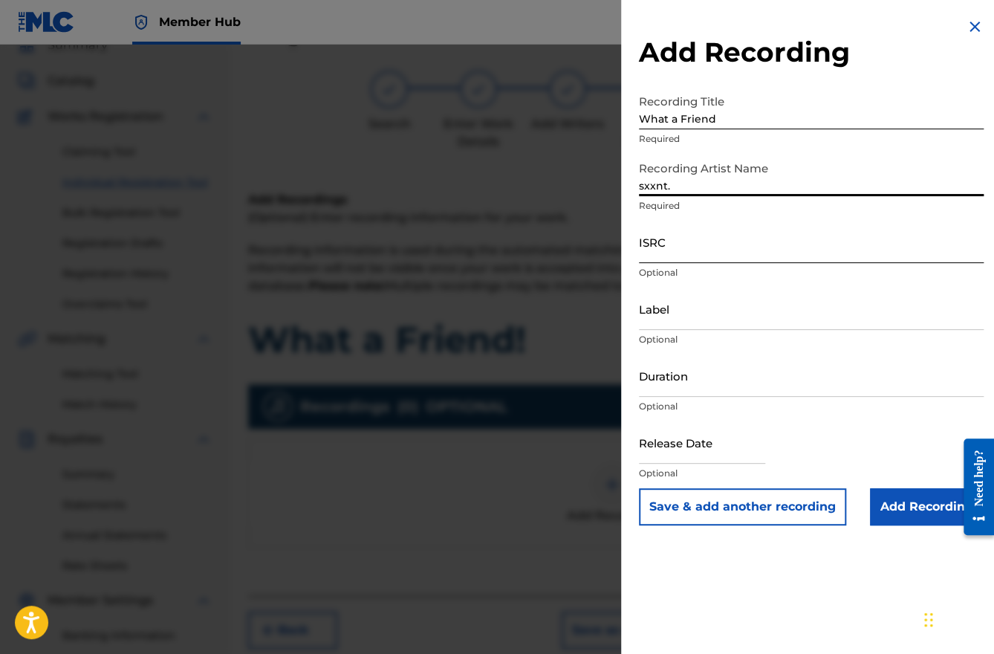
type input "sxxnt."
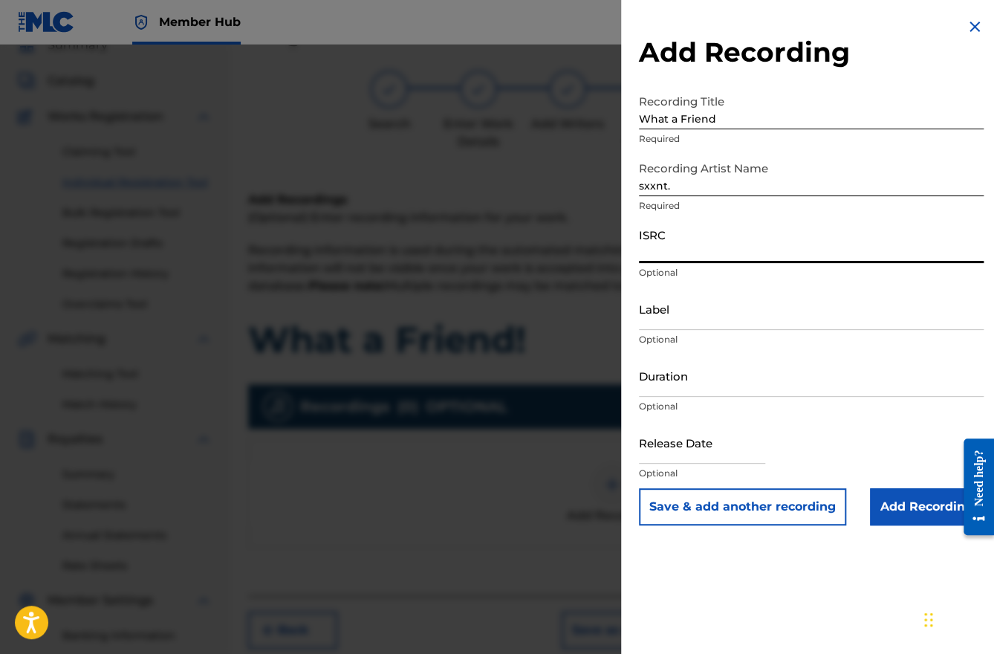
click at [660, 258] on input "ISRC" at bounding box center [811, 242] width 345 height 42
paste input "UKW3Z2503152"
type input "UKW3Z2503152"
click at [695, 322] on input "Label" at bounding box center [811, 308] width 345 height 42
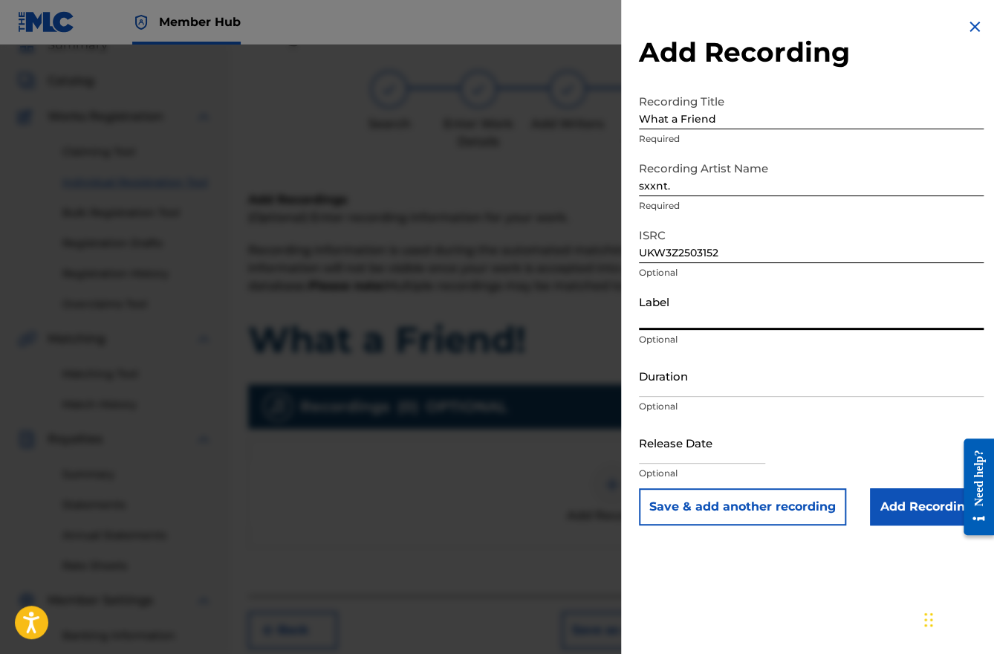
type input "Wings Music Group"
click at [660, 388] on input "Duration" at bounding box center [811, 375] width 345 height 42
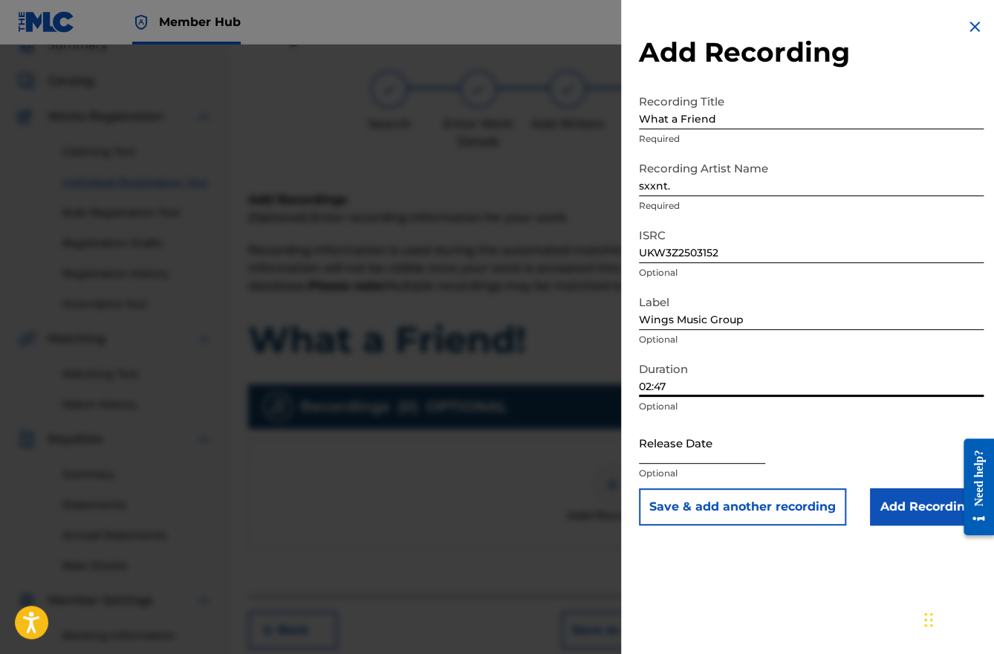
type input "02:47"
click at [755, 453] on input "text" at bounding box center [702, 442] width 126 height 42
select select "8"
select select "2025"
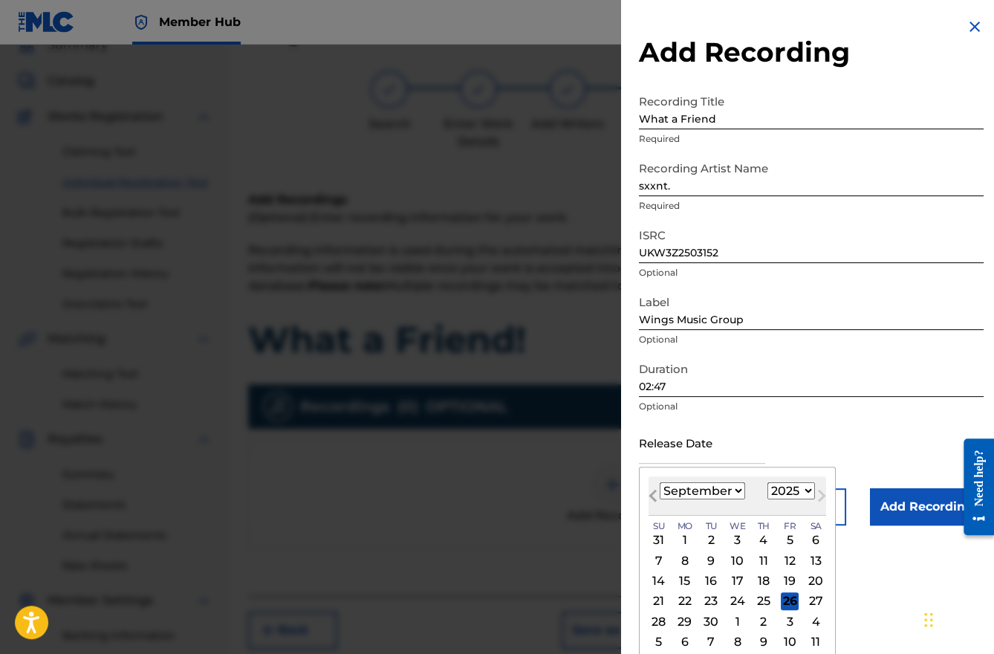
click at [657, 509] on button "Previous Month" at bounding box center [653, 499] width 24 height 24
click at [820, 493] on span "Next Month" at bounding box center [820, 498] width 0 height 22
select select "8"
click at [786, 599] on div "26" at bounding box center [790, 601] width 18 height 18
type input "[DATE]"
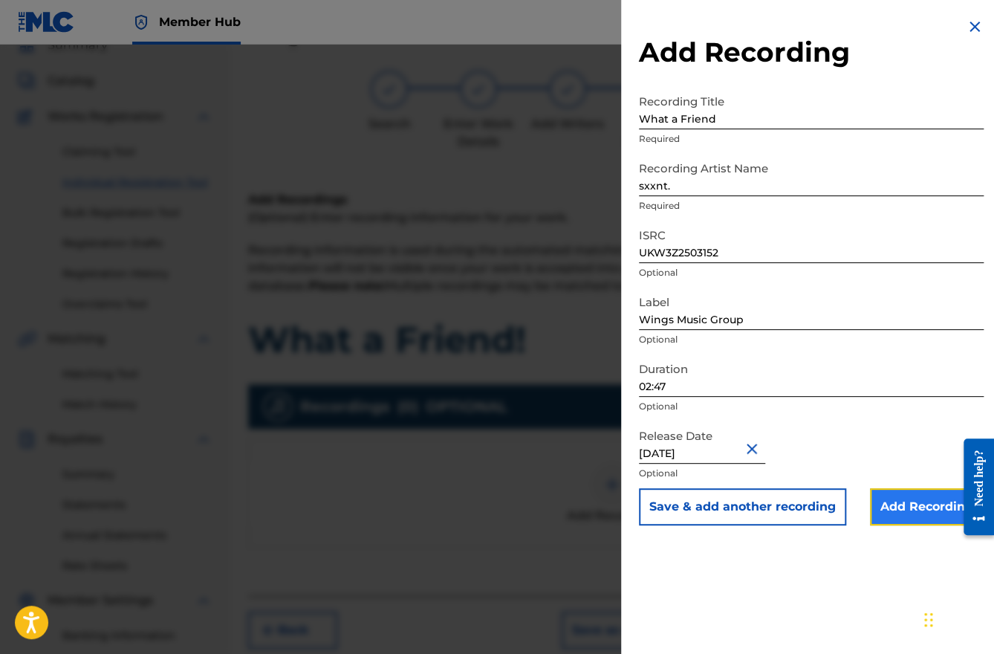
click at [919, 505] on input "Add Recording" at bounding box center [927, 506] width 114 height 37
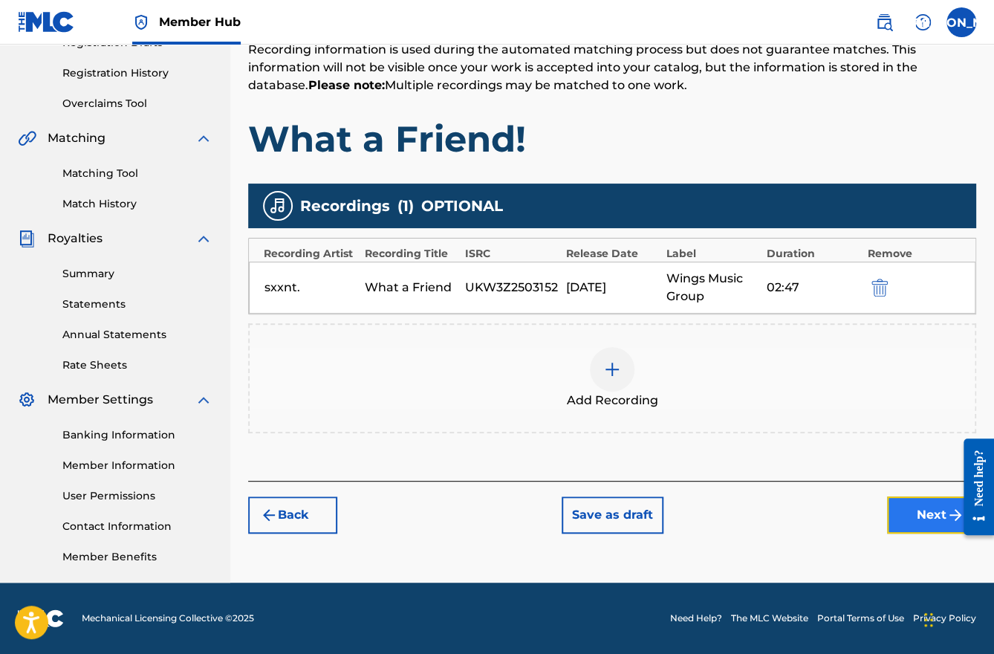
click at [934, 510] on button "Next" at bounding box center [931, 514] width 89 height 37
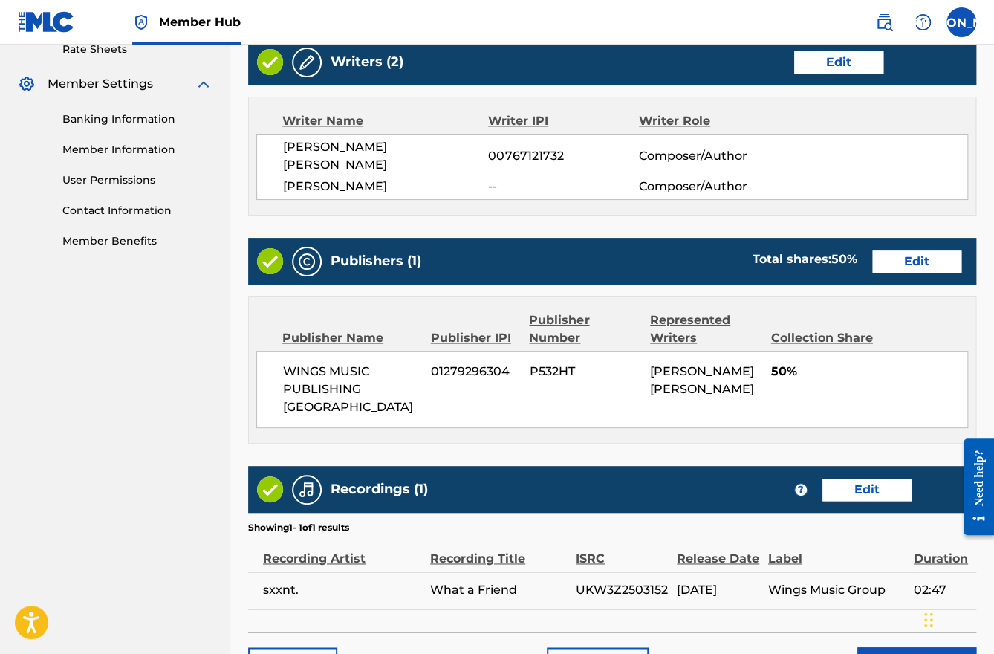
scroll to position [647, 0]
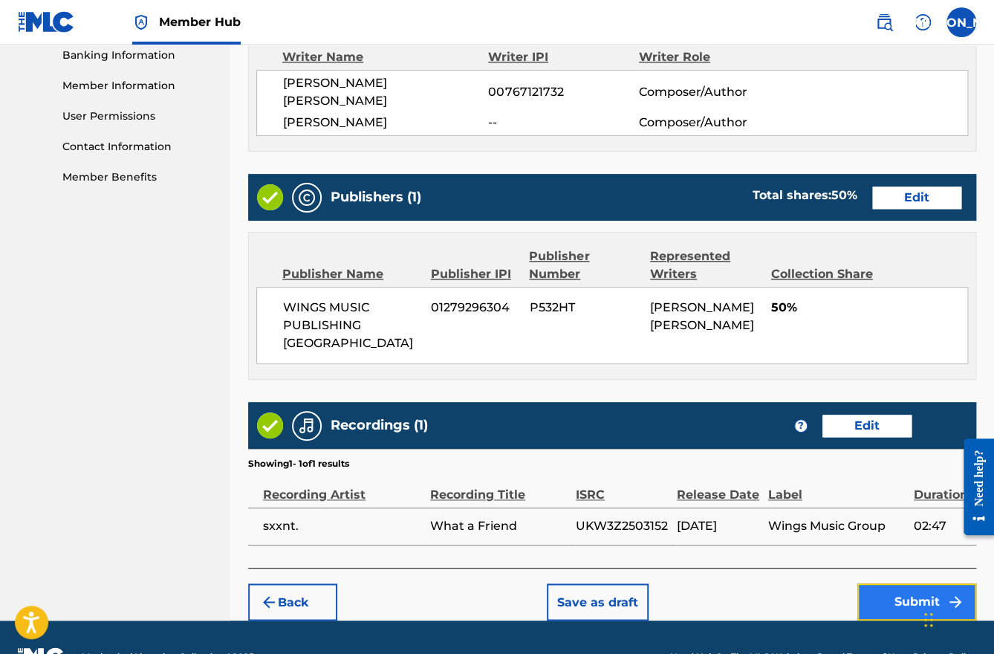
click at [929, 583] on button "Submit" at bounding box center [916, 601] width 119 height 37
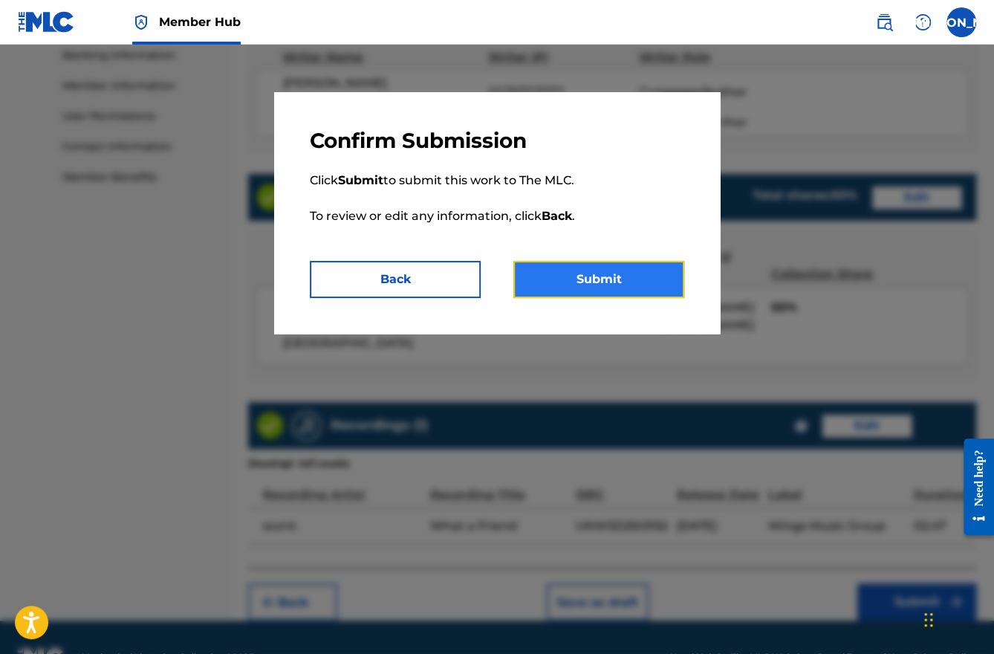
click at [593, 282] on button "Submit" at bounding box center [598, 279] width 171 height 37
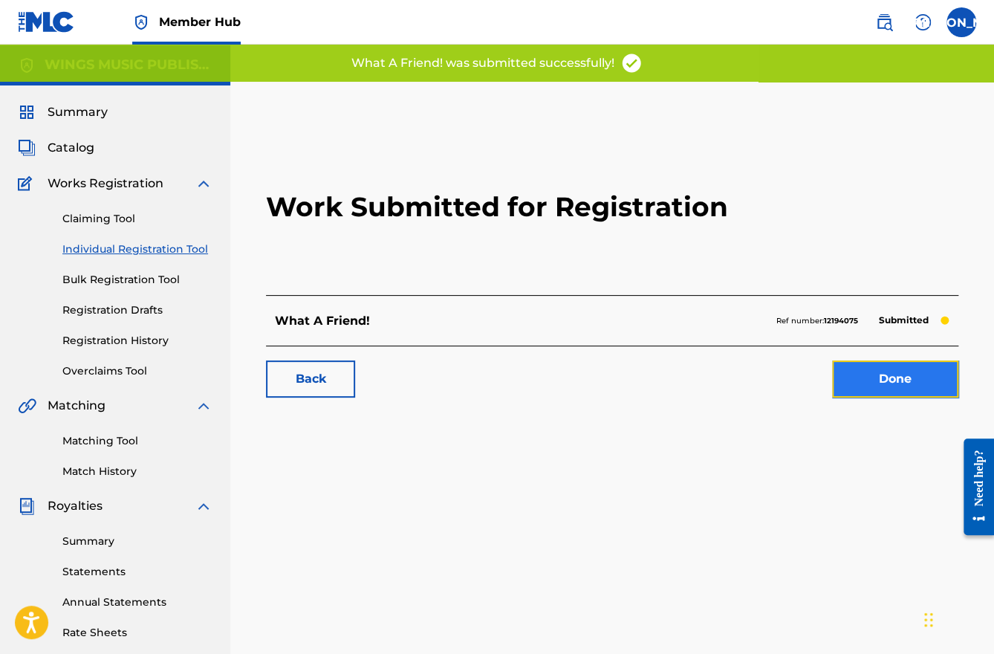
click at [867, 379] on link "Done" at bounding box center [895, 378] width 126 height 37
